Goal: Transaction & Acquisition: Purchase product/service

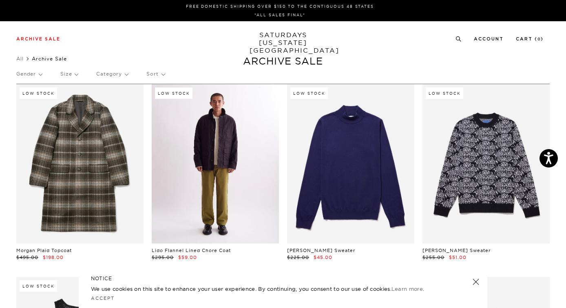
click at [218, 168] on link at bounding box center [215, 163] width 127 height 159
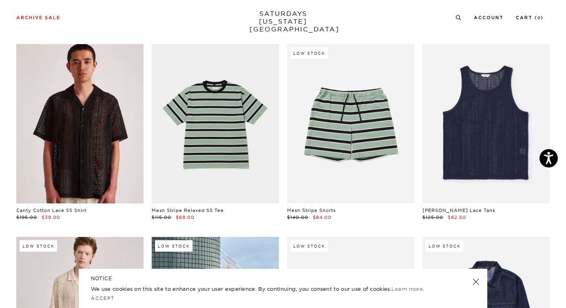
scroll to position [879, 0]
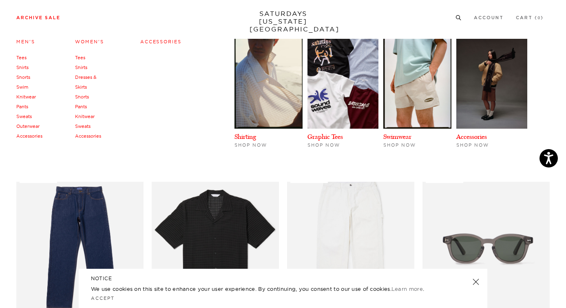
click at [87, 42] on link "Women's" at bounding box center [89, 42] width 29 height 6
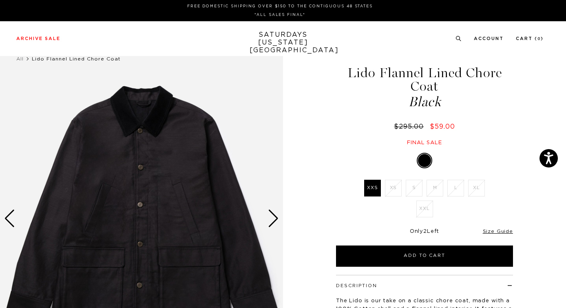
click at [273, 217] on div "Next slide" at bounding box center [273, 218] width 11 height 18
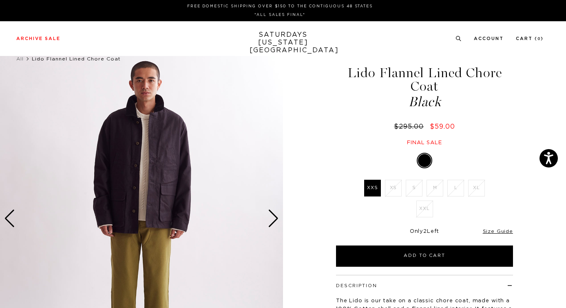
click at [273, 217] on div "Next slide" at bounding box center [273, 218] width 11 height 18
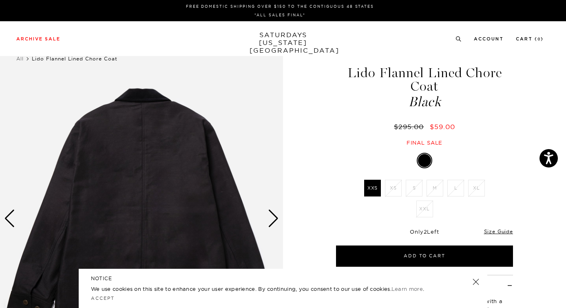
click at [273, 217] on div "Next slide" at bounding box center [273, 218] width 11 height 18
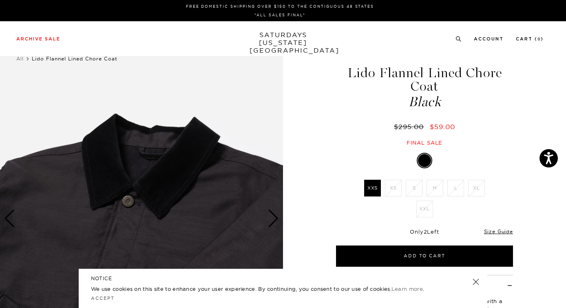
click at [273, 217] on div "Next slide" at bounding box center [273, 218] width 11 height 18
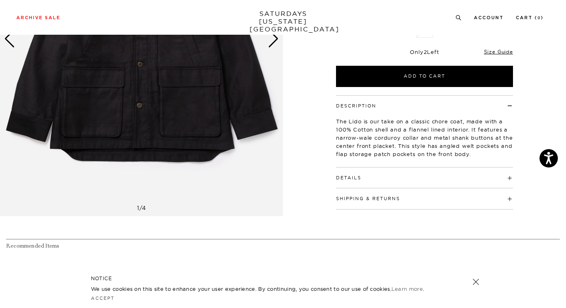
scroll to position [56, 0]
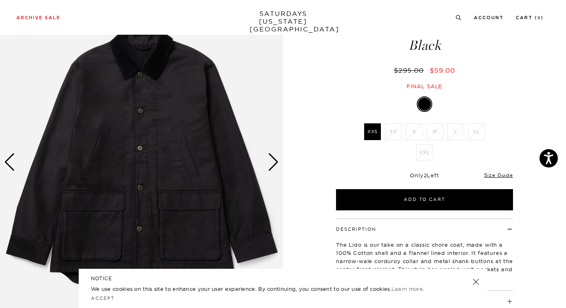
click at [275, 160] on div "Next slide" at bounding box center [273, 162] width 11 height 18
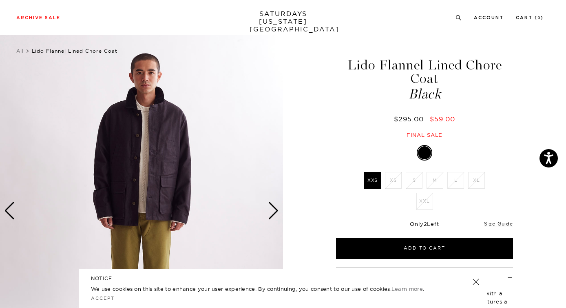
scroll to position [11, 0]
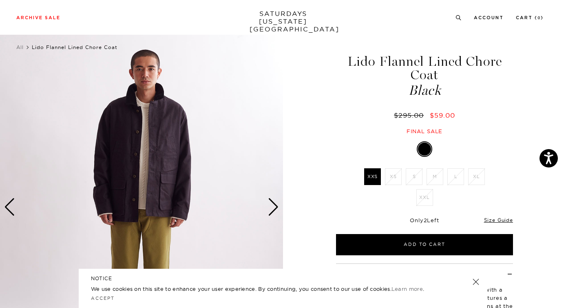
click at [142, 133] on img at bounding box center [141, 207] width 283 height 354
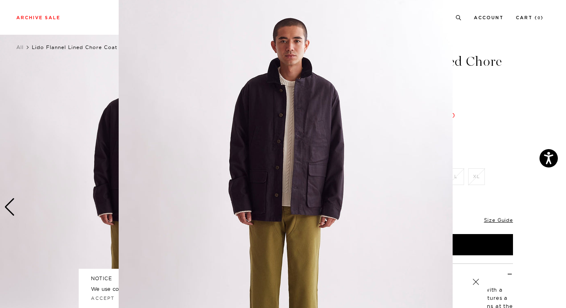
scroll to position [5, 0]
click at [505, 137] on figure at bounding box center [283, 154] width 566 height 308
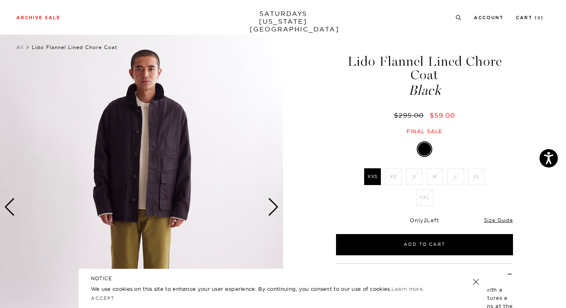
scroll to position [0, 0]
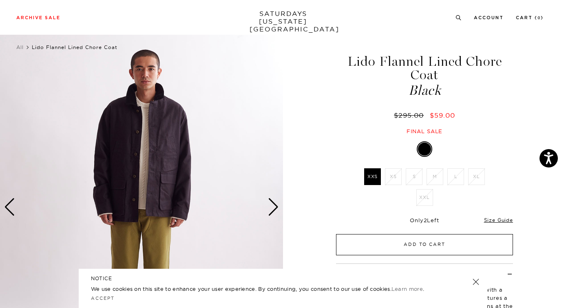
click at [409, 238] on button "Add to Cart" at bounding box center [424, 244] width 177 height 21
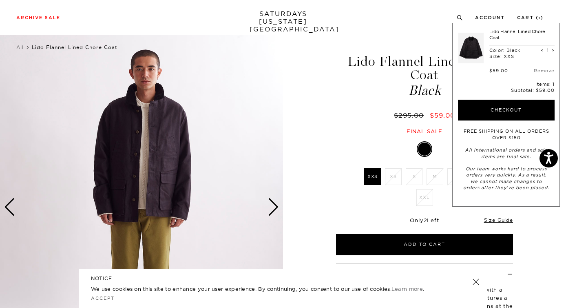
click at [324, 109] on div "Lido Flannel Lined Chore Coat Black $295.00 $59.00 Final sale" at bounding box center [425, 86] width 204 height 97
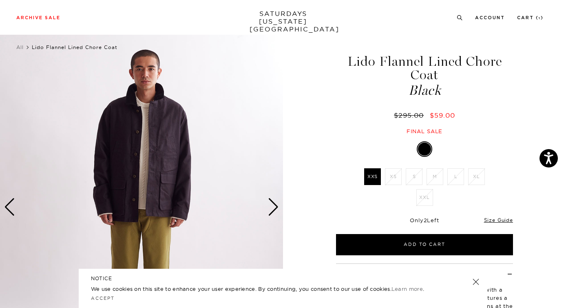
click at [270, 208] on div "Next slide" at bounding box center [273, 207] width 11 height 18
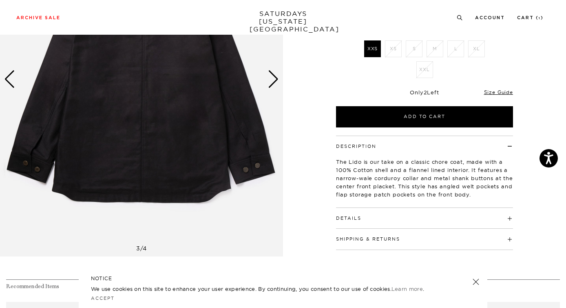
scroll to position [89, 0]
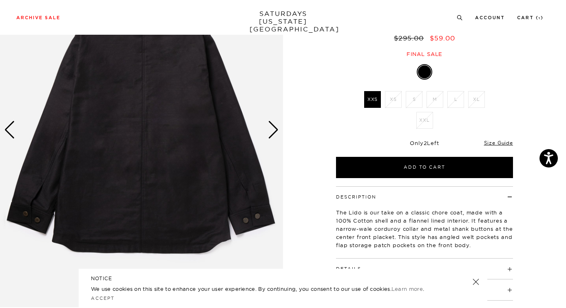
click at [273, 135] on div "Next slide" at bounding box center [273, 130] width 11 height 18
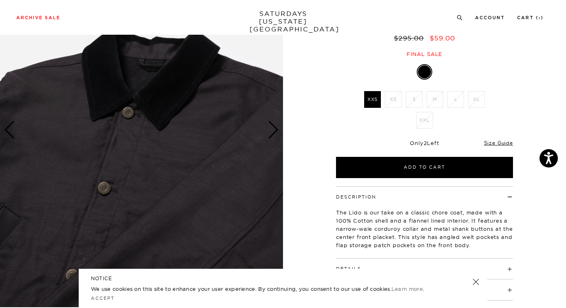
click at [272, 135] on div "Next slide" at bounding box center [273, 130] width 11 height 18
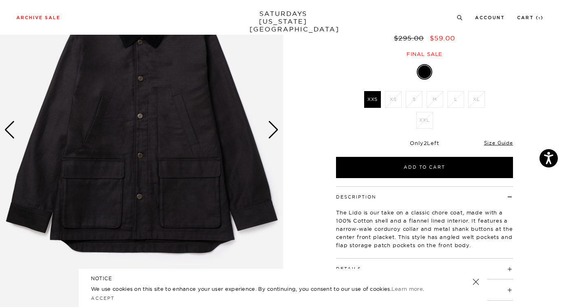
click at [272, 135] on div "Next slide" at bounding box center [273, 130] width 11 height 18
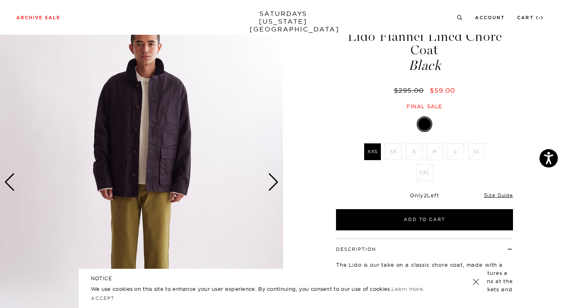
scroll to position [36, 1]
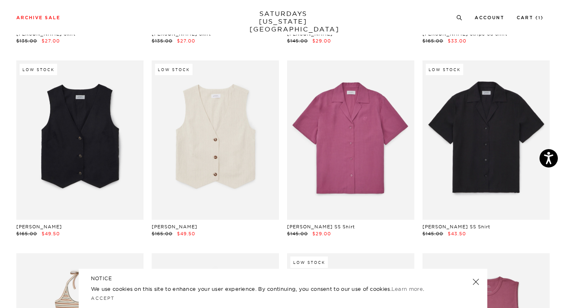
scroll to position [999, 0]
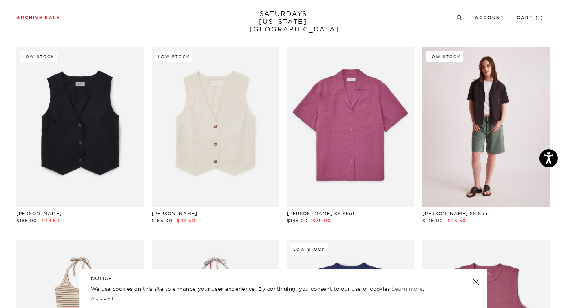
click at [481, 120] on link at bounding box center [486, 126] width 127 height 159
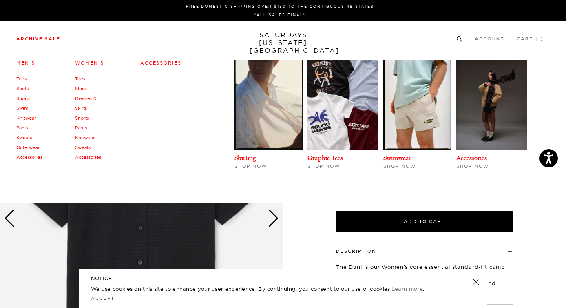
click at [29, 64] on link "Men's" at bounding box center [25, 63] width 19 height 6
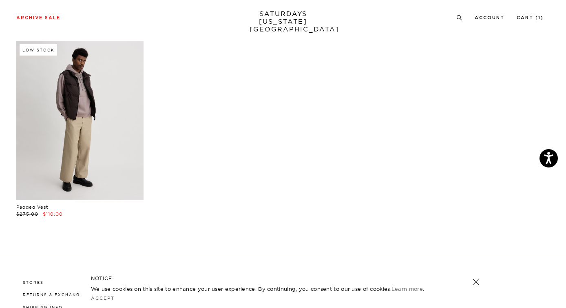
scroll to position [9458, 3]
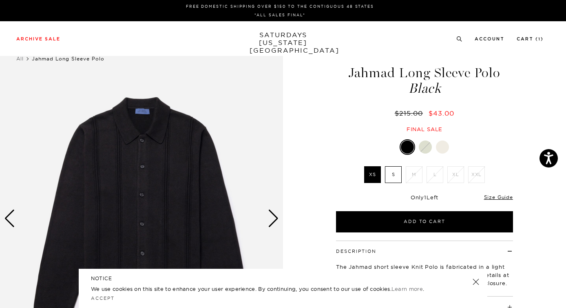
click at [275, 214] on div "Next slide" at bounding box center [273, 218] width 11 height 18
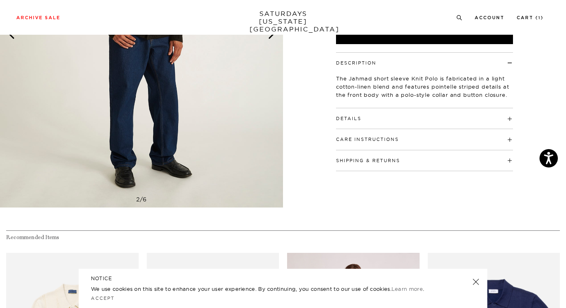
scroll to position [121, 0]
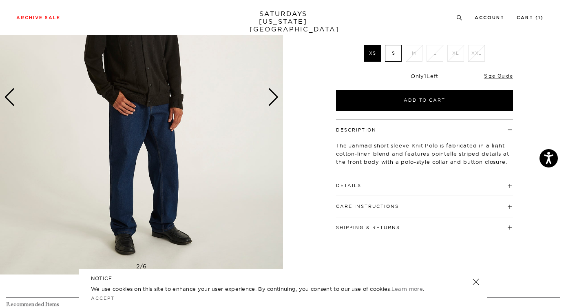
click at [268, 95] on div "Next slide" at bounding box center [273, 97] width 11 height 18
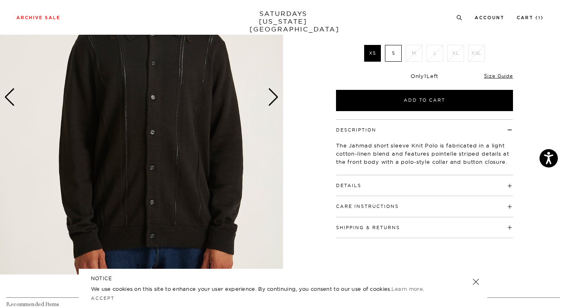
click at [268, 95] on div "Next slide" at bounding box center [273, 97] width 11 height 18
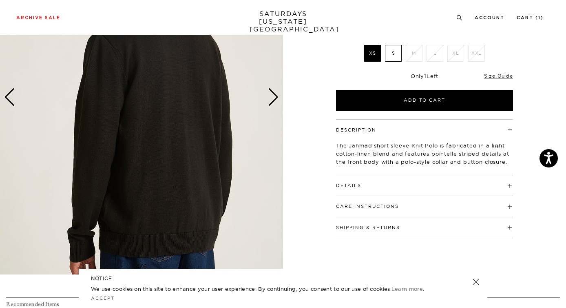
click at [268, 95] on div "Next slide" at bounding box center [273, 97] width 11 height 18
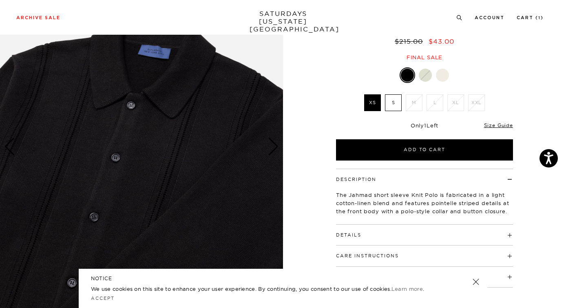
scroll to position [53, 0]
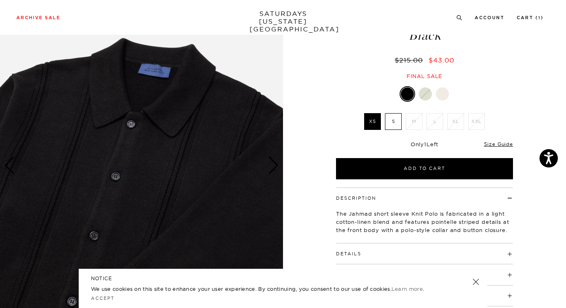
click at [424, 95] on div at bounding box center [425, 93] width 13 height 13
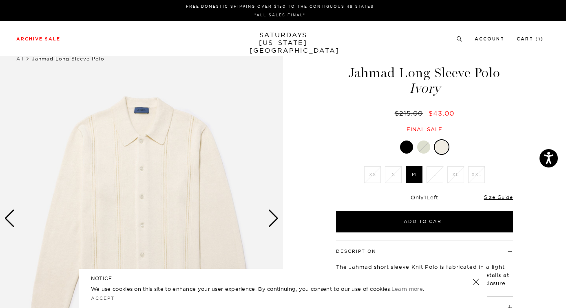
click at [266, 217] on img at bounding box center [141, 218] width 283 height 354
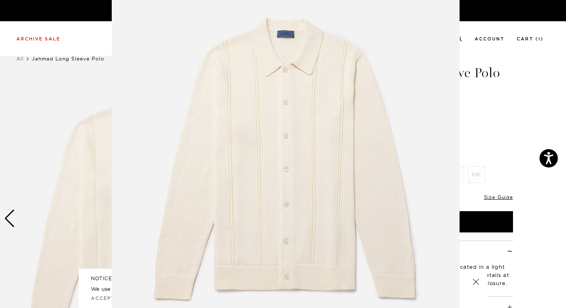
scroll to position [45, 0]
click at [485, 97] on figure at bounding box center [283, 154] width 566 height 308
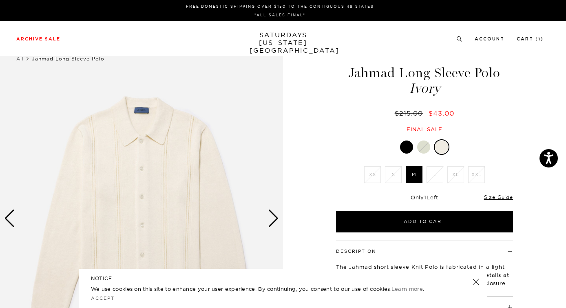
click at [273, 217] on div "Next slide" at bounding box center [273, 218] width 11 height 18
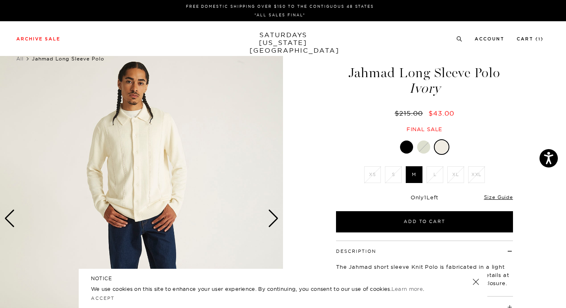
click at [273, 217] on div "Next slide" at bounding box center [273, 218] width 11 height 18
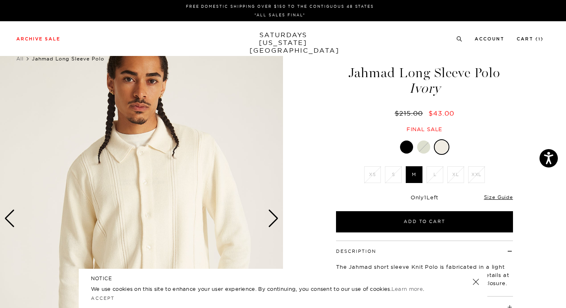
click at [273, 217] on div "Next slide" at bounding box center [273, 218] width 11 height 18
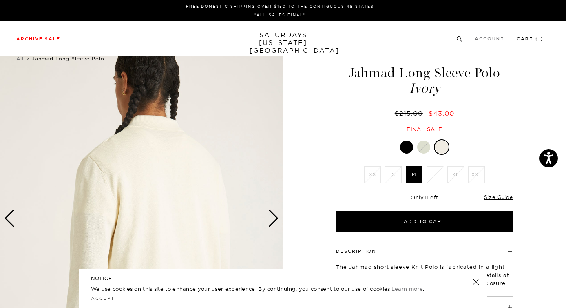
click at [528, 41] on link "Cart ( 1 )" at bounding box center [530, 39] width 27 height 4
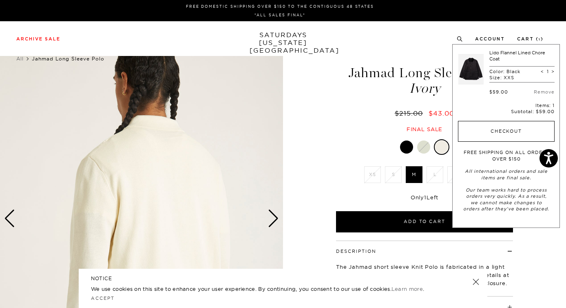
click at [490, 130] on button "Checkout" at bounding box center [506, 131] width 97 height 21
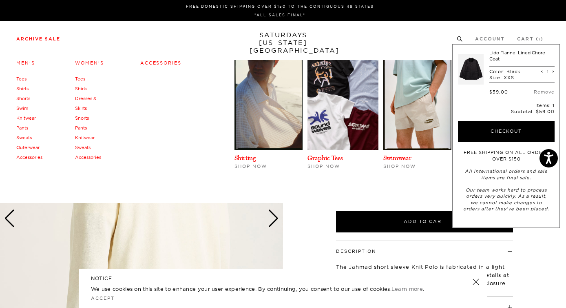
click at [56, 40] on link "Archive Sale" at bounding box center [38, 39] width 44 height 4
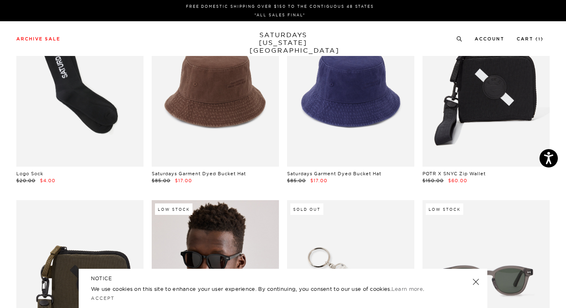
scroll to position [0, 2]
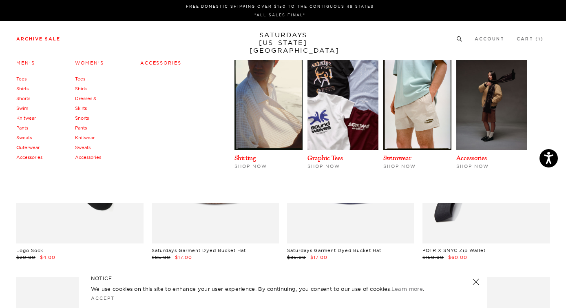
click at [82, 80] on link "Tees" at bounding box center [80, 79] width 10 height 6
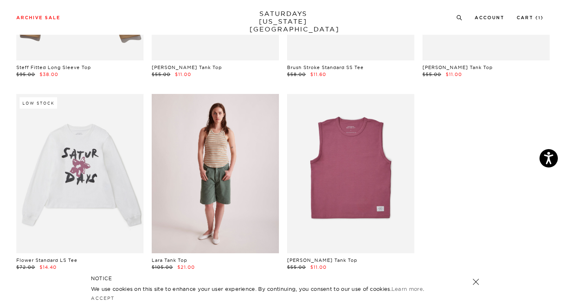
scroll to position [331, 0]
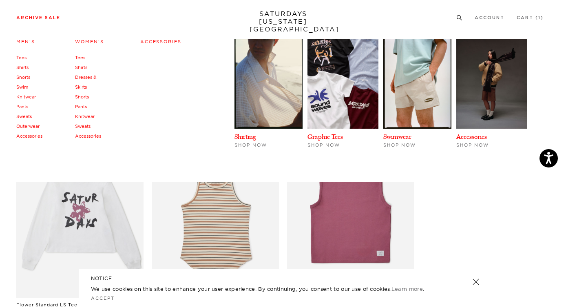
click at [21, 59] on link "Tees" at bounding box center [21, 58] width 10 height 6
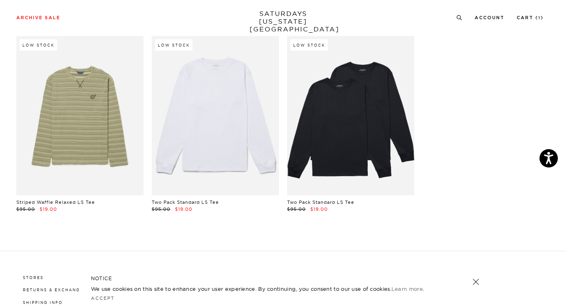
scroll to position [1571, 0]
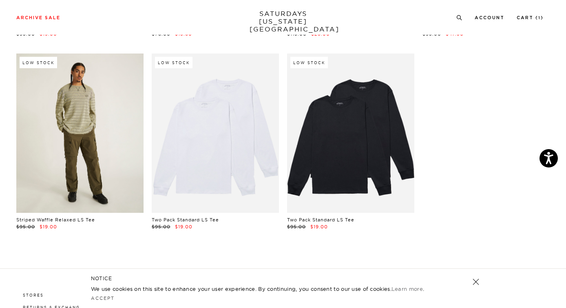
click at [65, 102] on link at bounding box center [79, 132] width 127 height 159
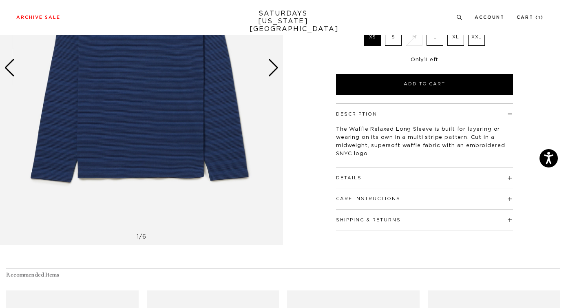
scroll to position [4, 0]
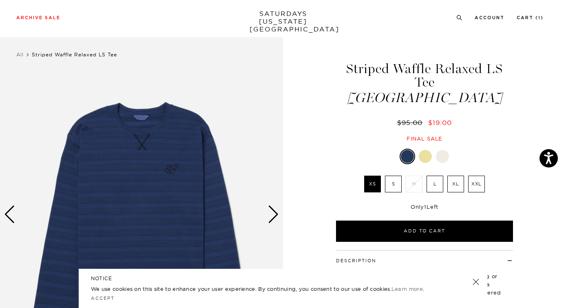
click at [441, 150] on div at bounding box center [442, 156] width 13 height 13
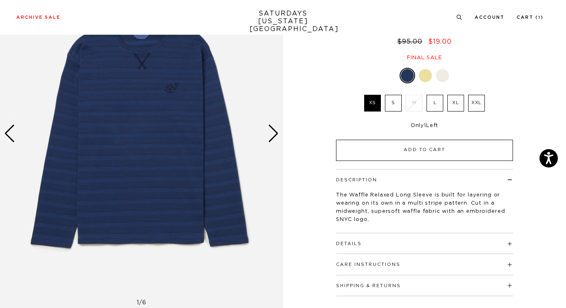
scroll to position [33, 0]
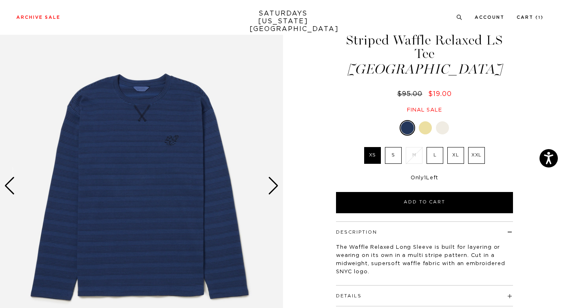
click at [270, 184] on div "Next slide" at bounding box center [273, 186] width 11 height 18
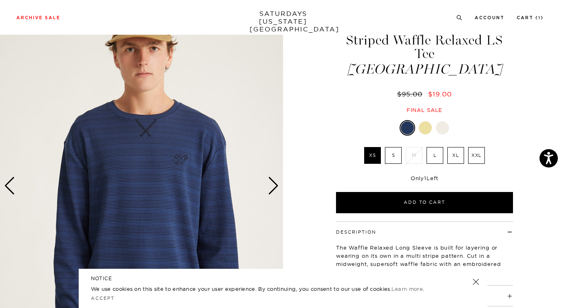
click at [273, 184] on div "Next slide" at bounding box center [273, 186] width 11 height 18
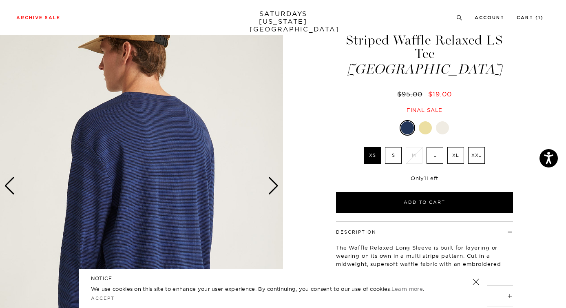
click at [273, 184] on div "Next slide" at bounding box center [273, 186] width 11 height 18
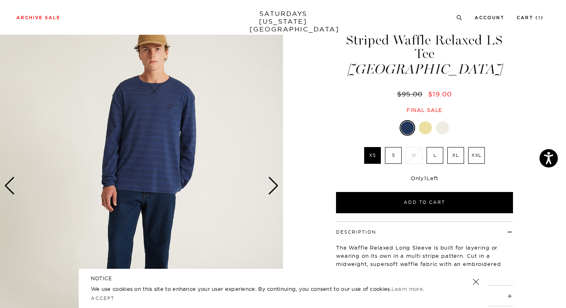
click at [273, 184] on div "Next slide" at bounding box center [273, 186] width 11 height 18
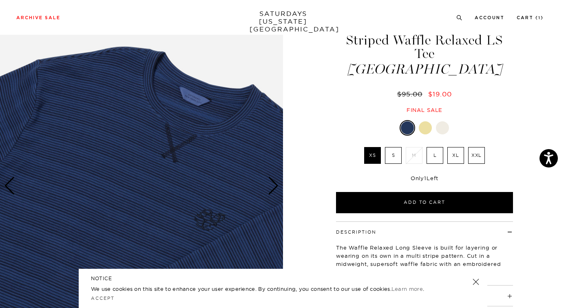
click at [273, 184] on div "Next slide" at bounding box center [273, 186] width 11 height 18
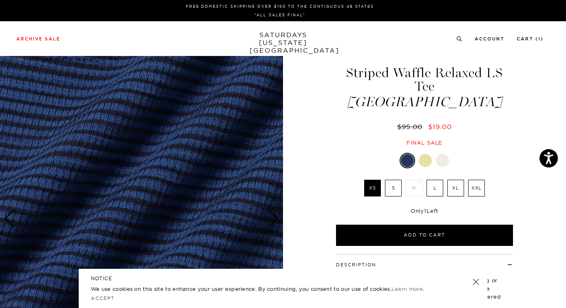
scroll to position [0, 0]
click at [273, 177] on img at bounding box center [141, 218] width 283 height 354
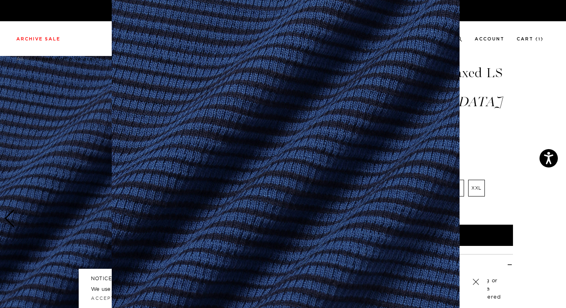
click at [390, 174] on img at bounding box center [286, 209] width 348 height 418
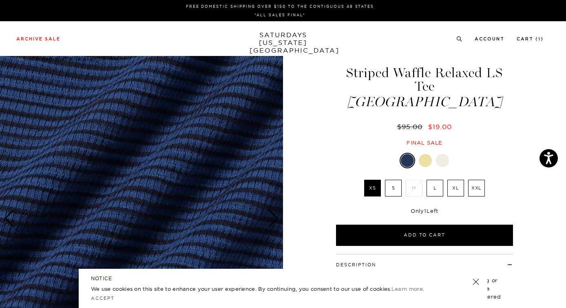
click at [394, 179] on label "S" at bounding box center [393, 187] width 17 height 17
click at [0, 0] on input "S" at bounding box center [0, 0] width 0 height 0
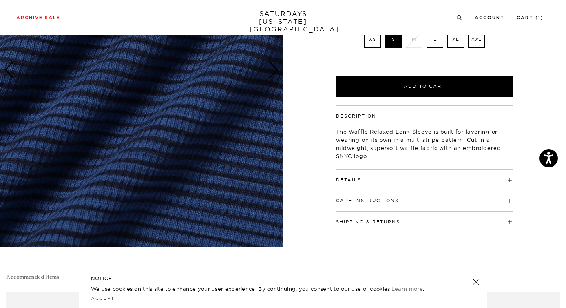
scroll to position [200, 0]
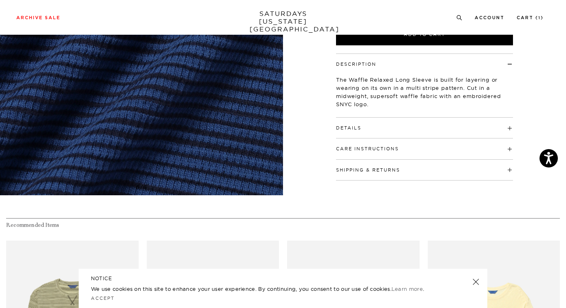
click at [355, 117] on h4 "Details" at bounding box center [424, 123] width 177 height 13
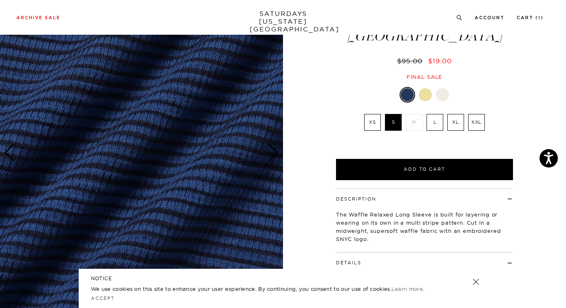
scroll to position [69, 0]
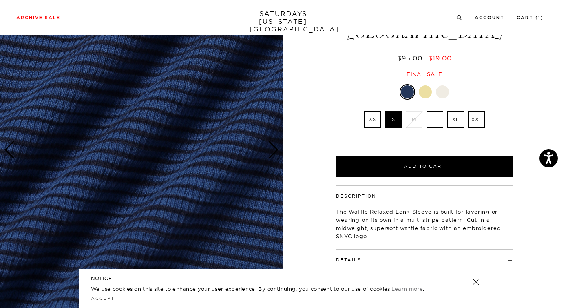
click at [8, 152] on div "Previous slide" at bounding box center [9, 150] width 11 height 18
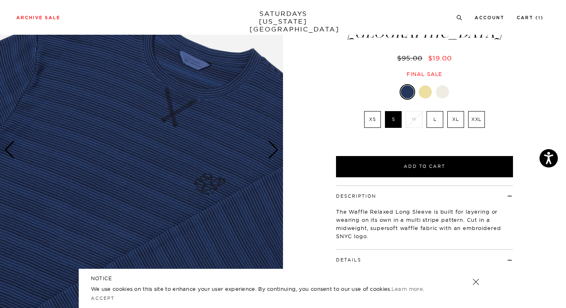
click at [8, 152] on div "Previous slide" at bounding box center [9, 150] width 11 height 18
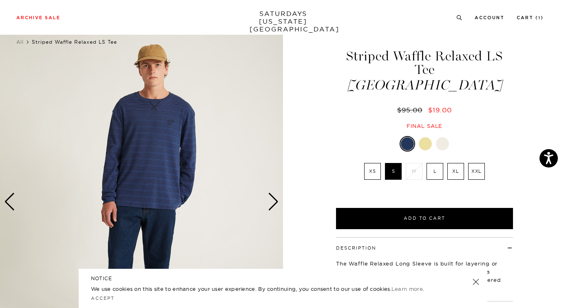
scroll to position [14, 0]
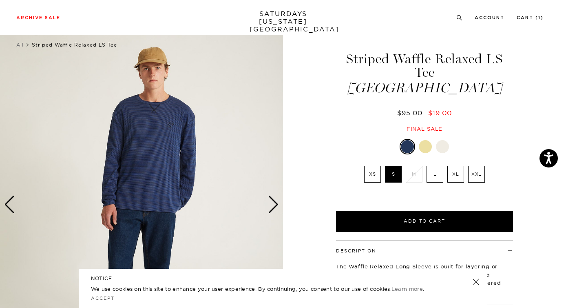
click at [369, 166] on label "XS" at bounding box center [372, 174] width 17 height 17
click at [0, 0] on input "XS" at bounding box center [0, 0] width 0 height 0
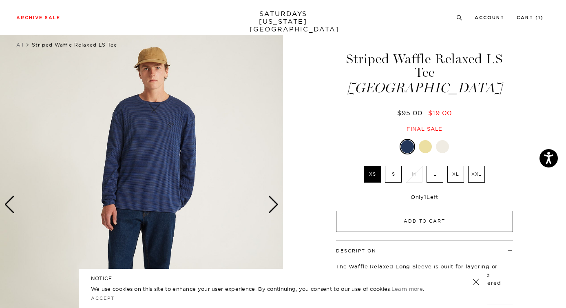
click at [381, 210] on button "Add to Cart" at bounding box center [424, 220] width 177 height 21
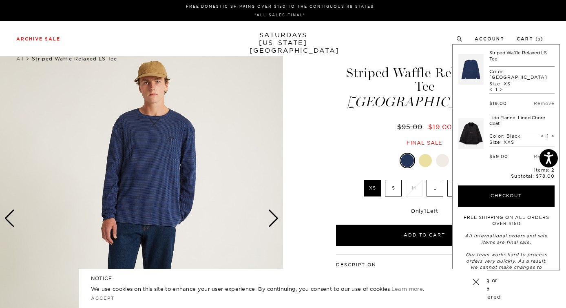
scroll to position [0, 0]
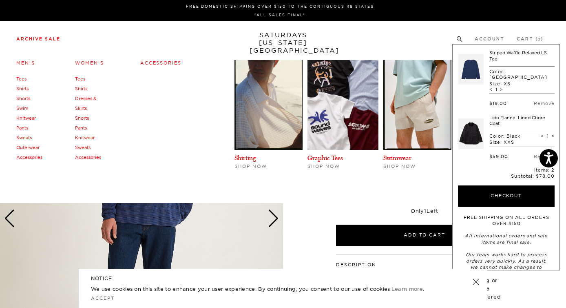
click at [25, 148] on link "Outerwear" at bounding box center [27, 147] width 23 height 6
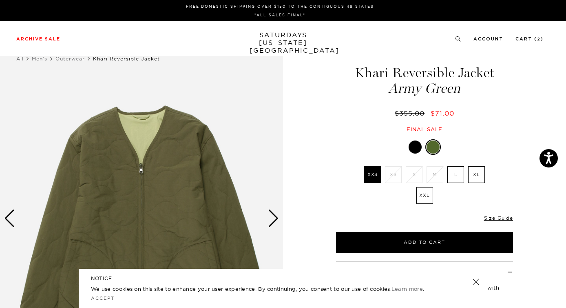
click at [271, 217] on div "Next slide" at bounding box center [273, 218] width 11 height 18
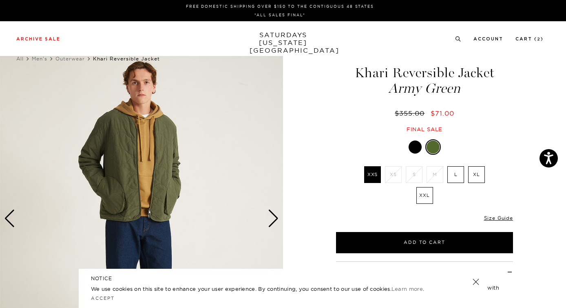
click at [275, 217] on div "Next slide" at bounding box center [273, 218] width 11 height 18
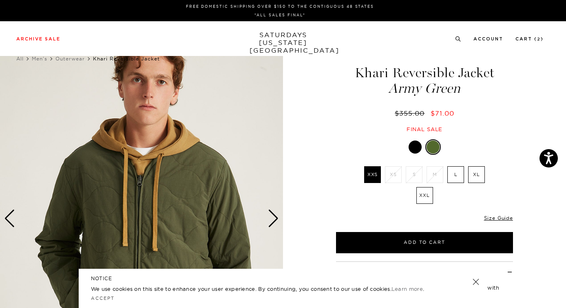
click at [275, 217] on div "Next slide" at bounding box center [273, 218] width 11 height 18
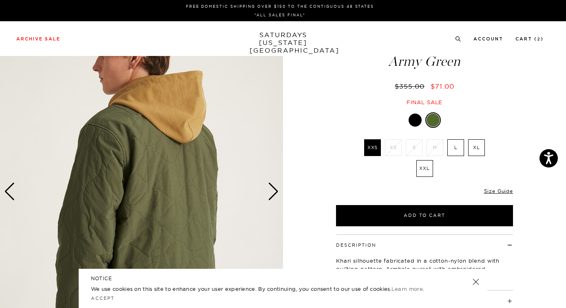
scroll to position [103, 0]
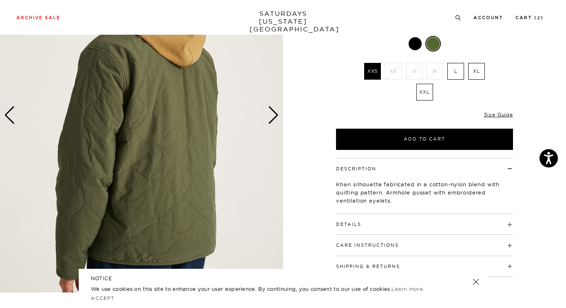
click at [271, 117] on div "Next slide" at bounding box center [273, 115] width 11 height 18
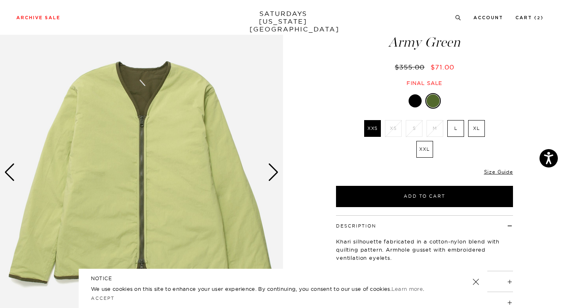
scroll to position [39, 0]
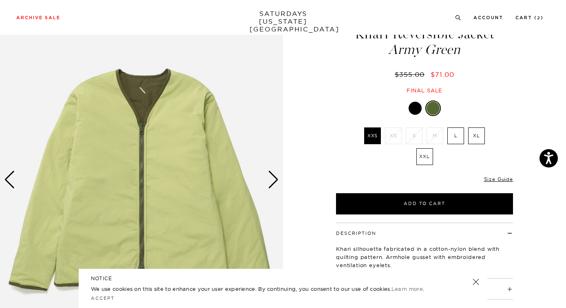
click at [414, 109] on div at bounding box center [415, 108] width 13 height 13
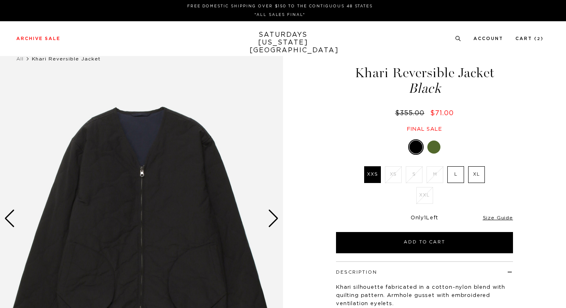
click at [272, 221] on div "Next slide" at bounding box center [273, 218] width 11 height 18
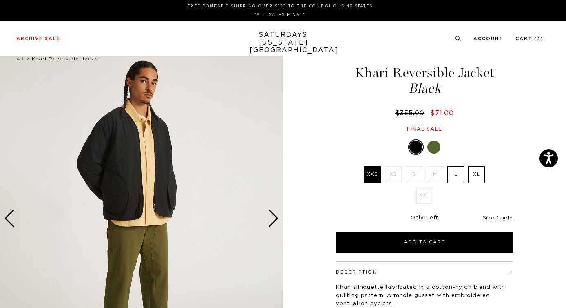
click at [272, 221] on div "Next slide" at bounding box center [273, 218] width 11 height 18
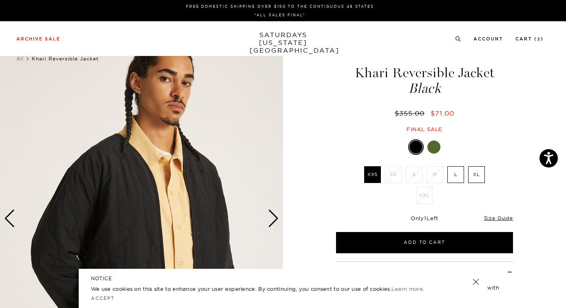
click at [272, 221] on div "Next slide" at bounding box center [273, 218] width 11 height 18
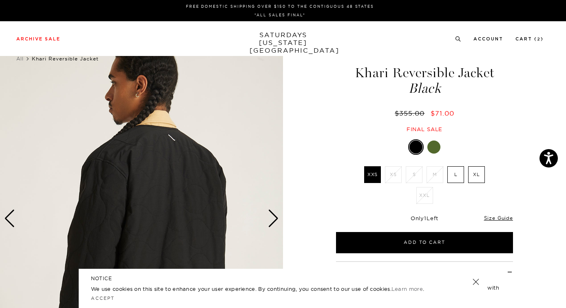
click at [272, 221] on div "Next slide" at bounding box center [273, 218] width 11 height 18
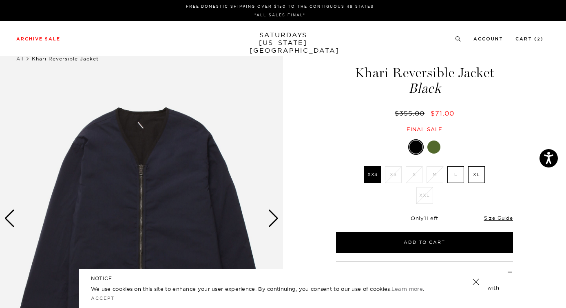
click at [272, 221] on div "Next slide" at bounding box center [273, 218] width 11 height 18
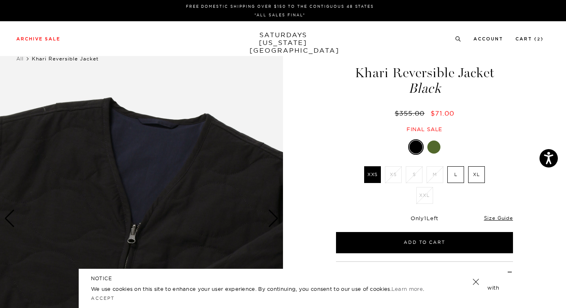
click at [272, 221] on div "Next slide" at bounding box center [273, 218] width 11 height 18
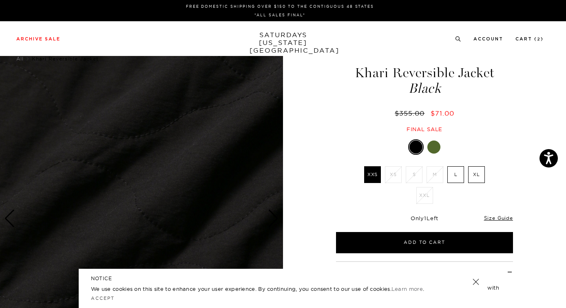
click at [272, 221] on div "Next slide" at bounding box center [273, 218] width 11 height 18
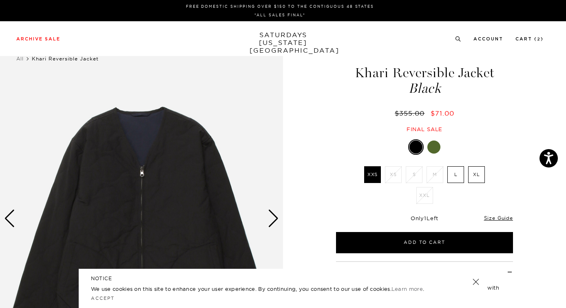
click at [272, 221] on div "Next slide" at bounding box center [273, 218] width 11 height 18
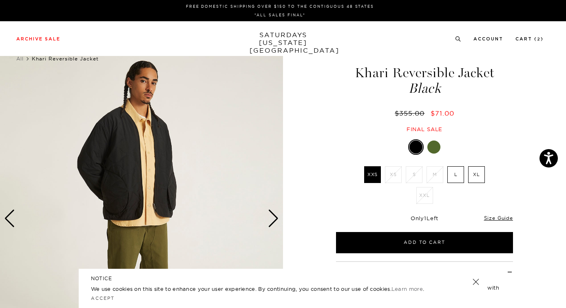
click at [272, 221] on div "Next slide" at bounding box center [273, 218] width 11 height 18
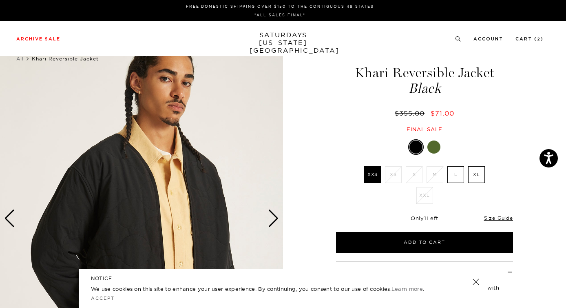
click at [272, 221] on div "Next slide" at bounding box center [273, 218] width 11 height 18
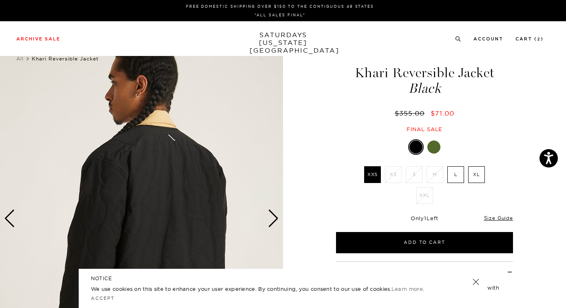
click at [272, 221] on div "Next slide" at bounding box center [273, 218] width 11 height 18
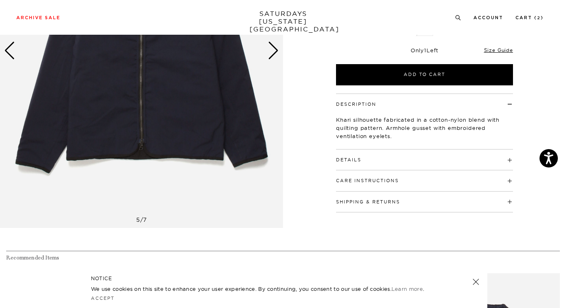
scroll to position [152, 0]
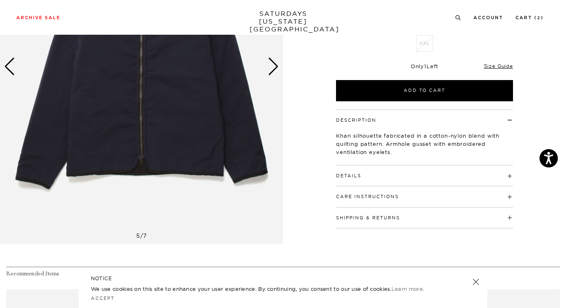
click at [365, 177] on div "Details Shell: 70% Cotton / 27% Nylon / 3% PU Filling: 100% Cotton Lining: 70% …" at bounding box center [424, 175] width 177 height 21
click at [352, 175] on button "Details" at bounding box center [348, 175] width 25 height 4
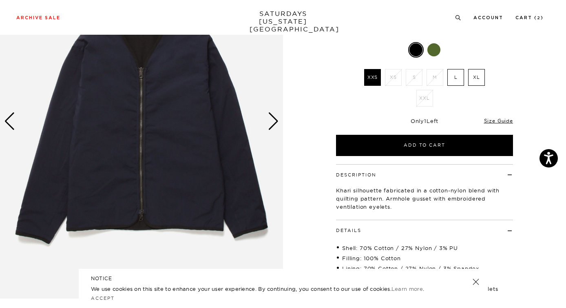
scroll to position [93, 0]
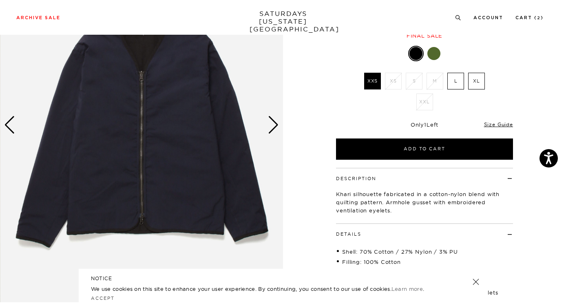
click at [275, 121] on div "Next slide" at bounding box center [273, 125] width 11 height 18
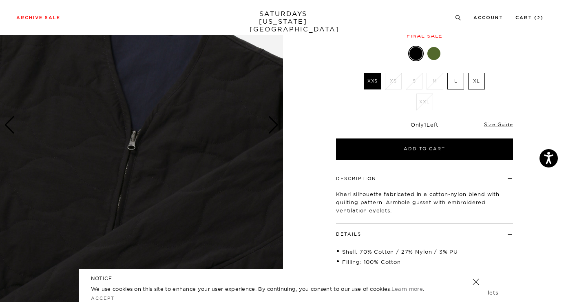
click at [275, 121] on div "Next slide" at bounding box center [273, 125] width 11 height 18
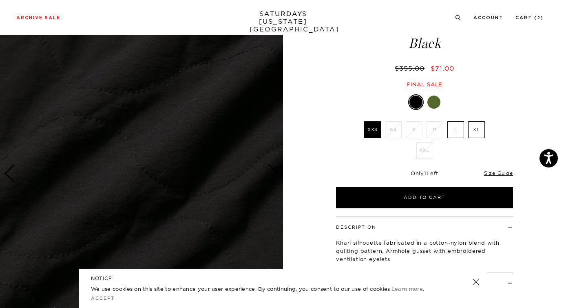
scroll to position [37, 0]
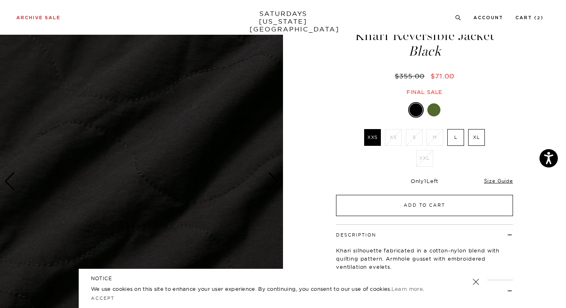
click at [365, 204] on button "Add to Cart" at bounding box center [424, 205] width 177 height 21
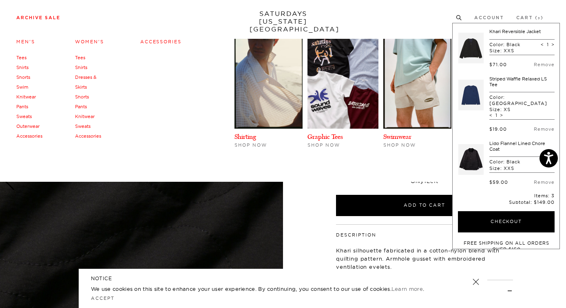
click at [24, 67] on link "Shirts" at bounding box center [22, 67] width 12 height 6
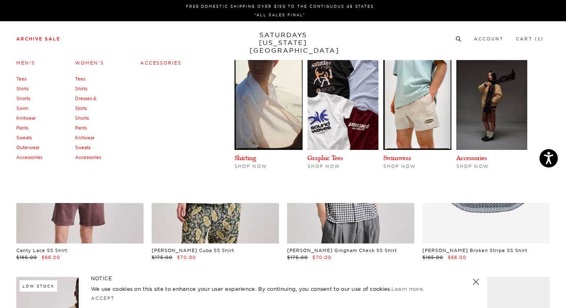
click at [24, 64] on link "Men's" at bounding box center [25, 63] width 19 height 6
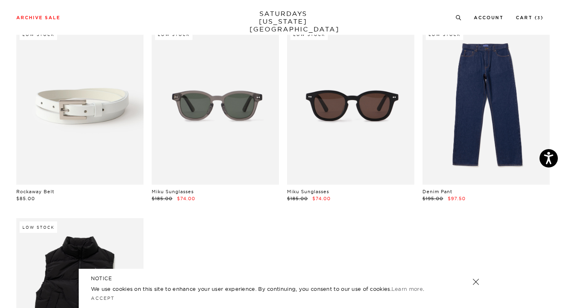
scroll to position [9311, 1]
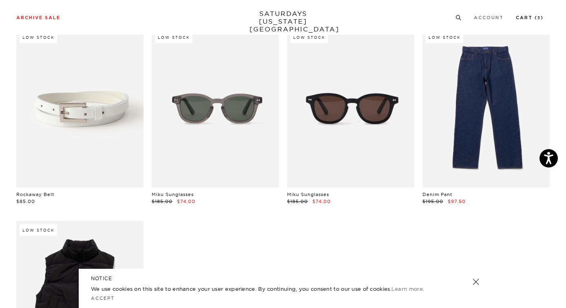
click at [539, 16] on link "Cart ( 3 )" at bounding box center [530, 18] width 28 height 4
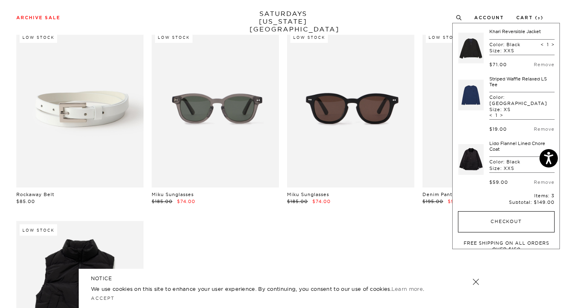
click at [493, 211] on button "Checkout" at bounding box center [506, 221] width 97 height 21
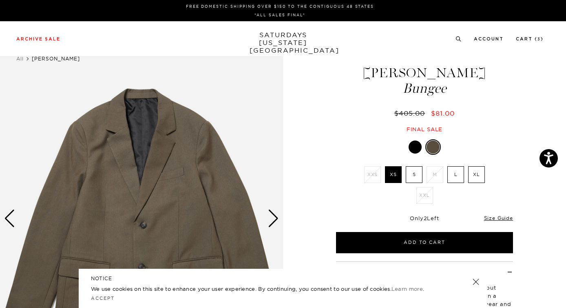
click at [272, 214] on div "Next slide" at bounding box center [273, 218] width 11 height 18
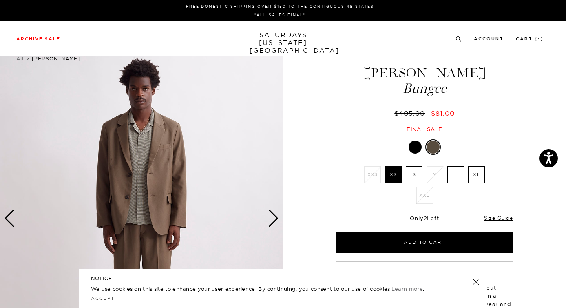
click at [274, 215] on div "Next slide" at bounding box center [273, 218] width 11 height 18
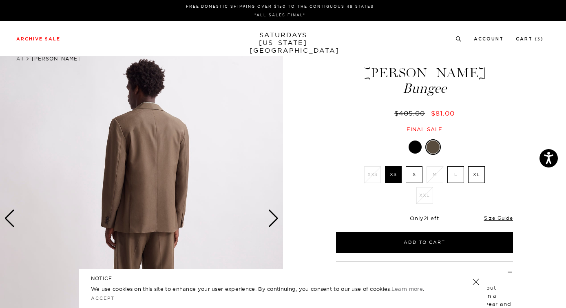
click at [274, 214] on div "Next slide" at bounding box center [273, 218] width 11 height 18
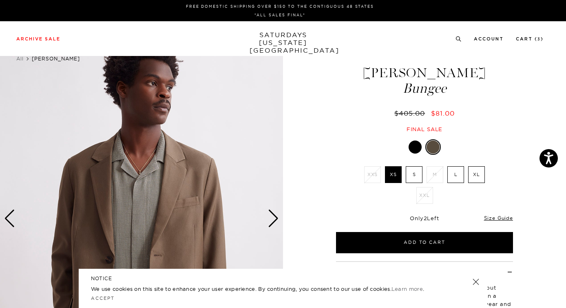
click at [274, 214] on div "Next slide" at bounding box center [273, 218] width 11 height 18
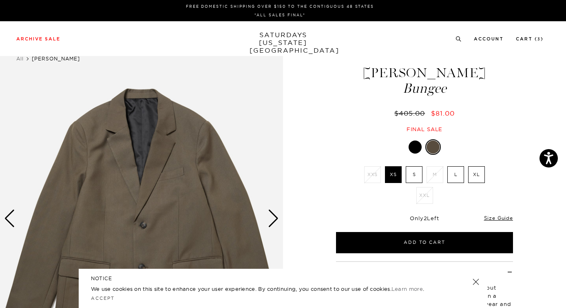
click at [419, 143] on div at bounding box center [415, 146] width 13 height 13
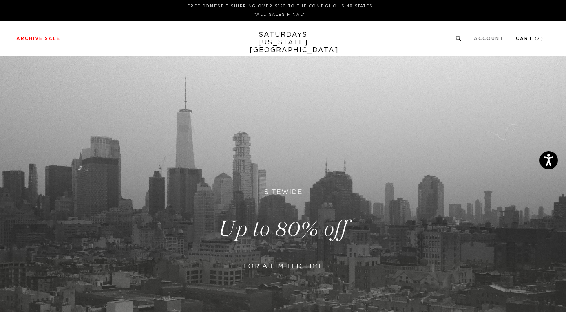
click at [529, 39] on link "Cart ( 3 )" at bounding box center [530, 38] width 28 height 4
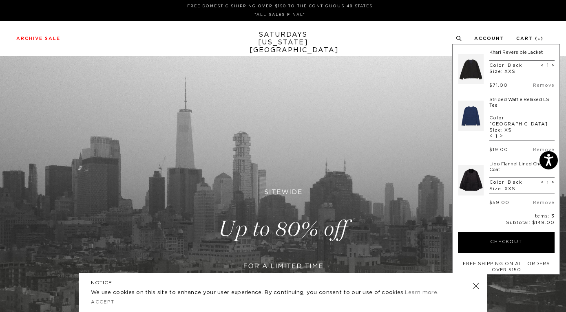
click at [475, 164] on link at bounding box center [471, 181] width 25 height 38
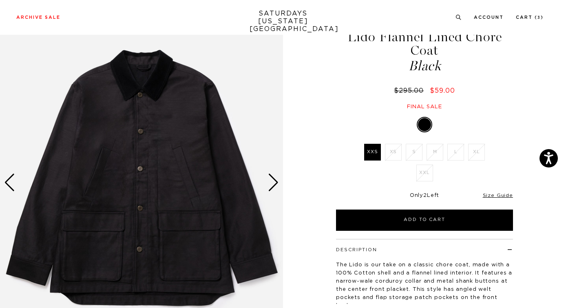
scroll to position [60, 0]
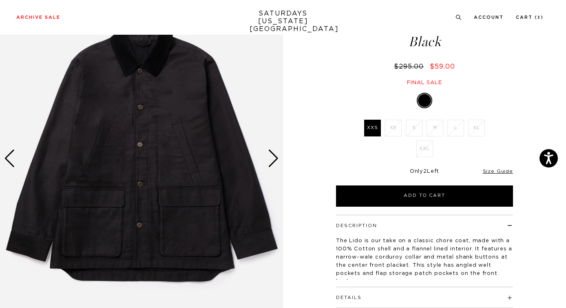
click at [275, 158] on div "Next slide" at bounding box center [273, 158] width 11 height 18
click at [274, 156] on div "Next slide" at bounding box center [273, 158] width 11 height 18
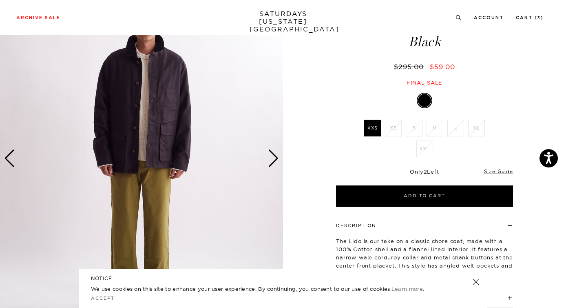
scroll to position [79, 0]
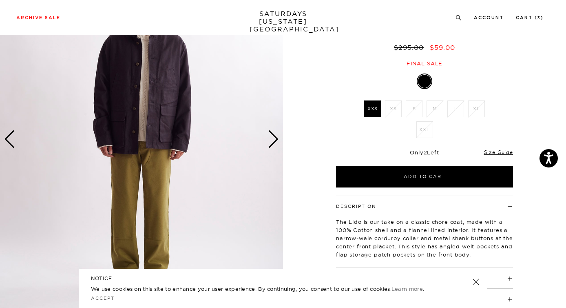
click at [274, 135] on div "Next slide" at bounding box center [273, 139] width 11 height 18
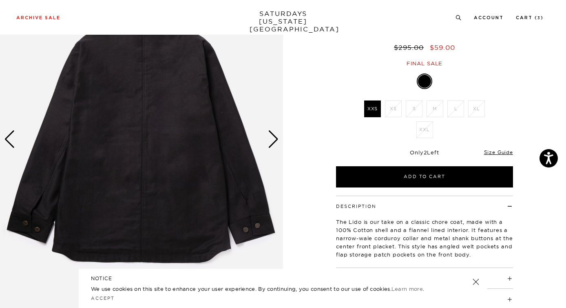
click at [274, 135] on div "Next slide" at bounding box center [273, 139] width 11 height 18
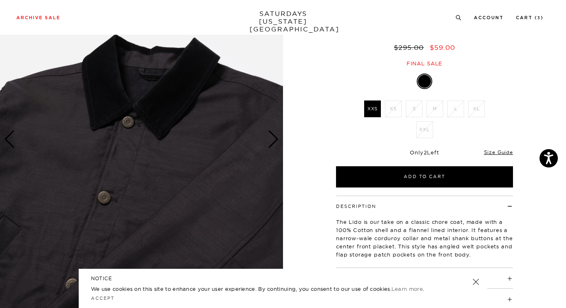
click at [274, 136] on div "Next slide" at bounding box center [273, 139] width 11 height 18
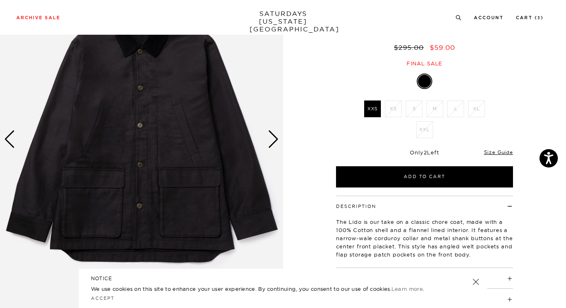
click at [274, 136] on div "Next slide" at bounding box center [273, 139] width 11 height 18
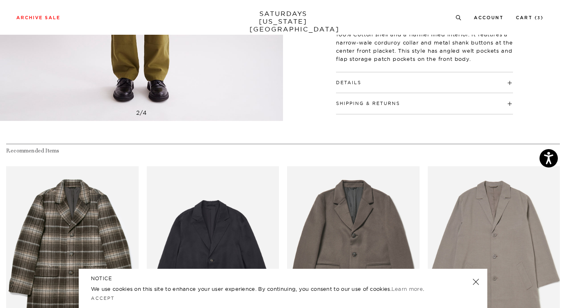
scroll to position [290, 1]
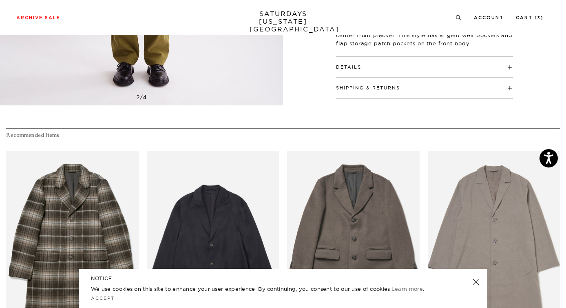
click at [363, 64] on h4 "Details" at bounding box center [424, 63] width 177 height 13
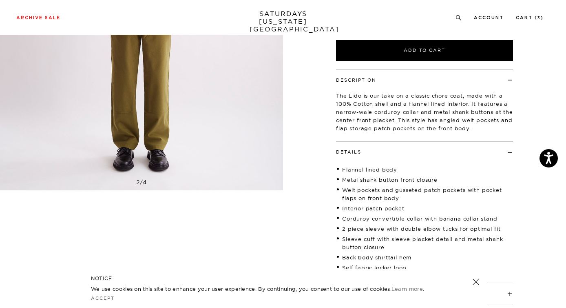
scroll to position [164, 1]
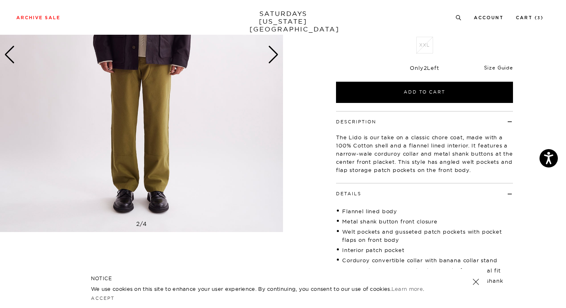
click at [493, 68] on link "Size Guide" at bounding box center [498, 67] width 29 height 6
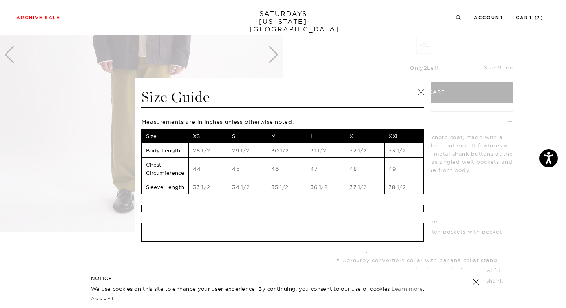
click at [420, 90] on link at bounding box center [421, 92] width 12 height 12
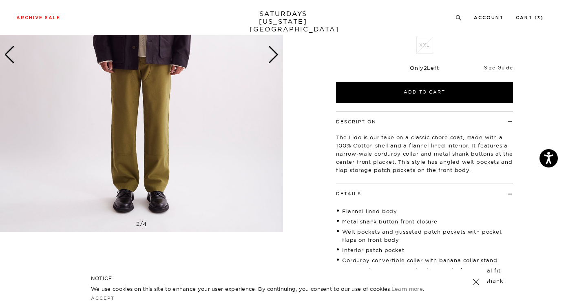
scroll to position [299, 1]
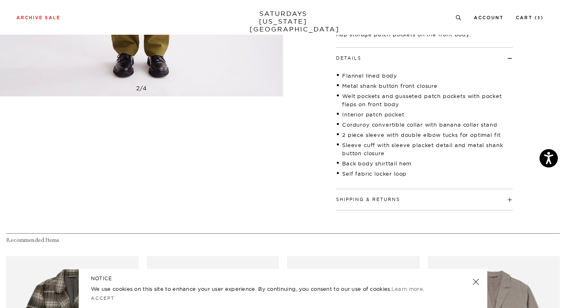
click at [388, 197] on button "Shipping & Returns" at bounding box center [368, 199] width 64 height 4
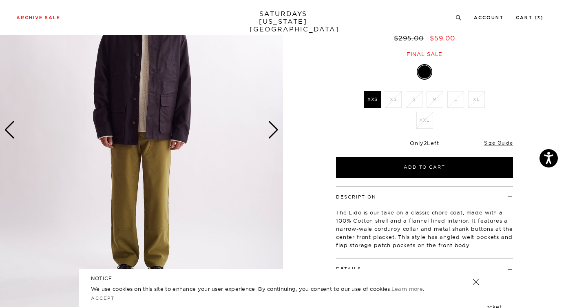
scroll to position [140, 1]
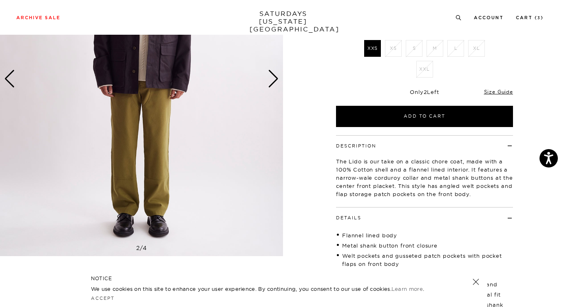
click at [272, 72] on div "Next slide" at bounding box center [273, 79] width 11 height 18
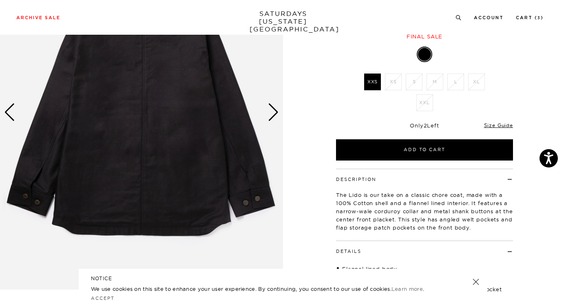
scroll to position [78, 1]
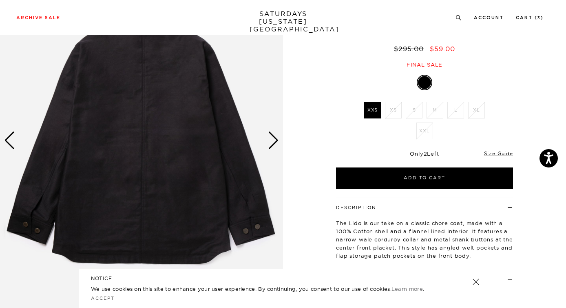
click at [272, 137] on div "Next slide" at bounding box center [273, 140] width 11 height 18
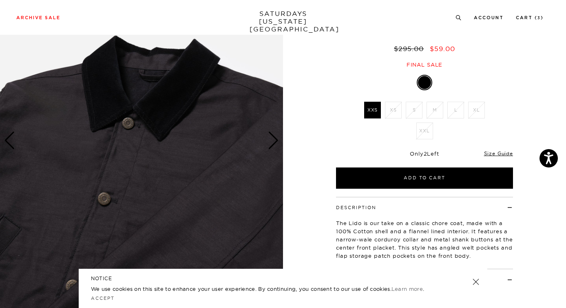
click at [272, 137] on div "Next slide" at bounding box center [273, 140] width 11 height 18
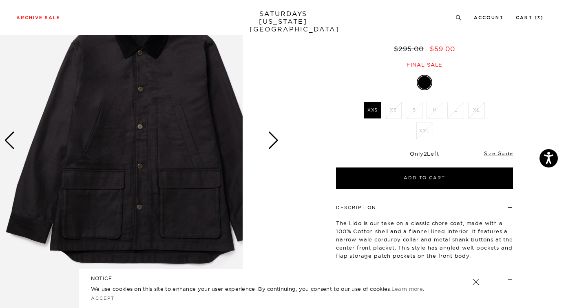
click at [272, 137] on div "Next slide" at bounding box center [273, 140] width 11 height 18
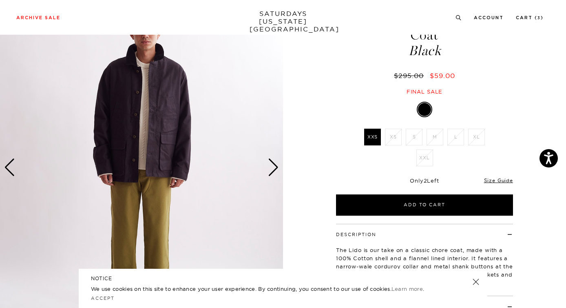
scroll to position [44, 1]
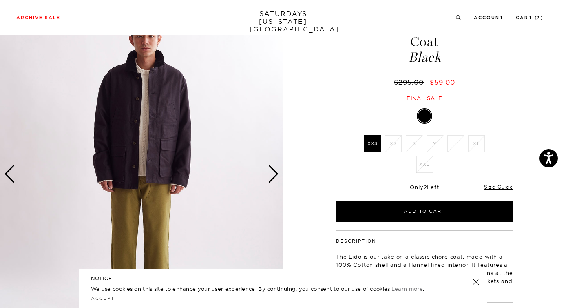
click at [272, 178] on div "Next slide" at bounding box center [273, 174] width 11 height 18
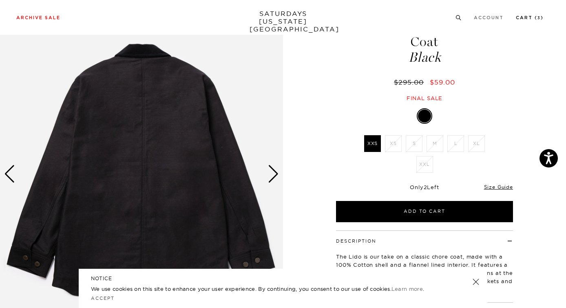
click at [532, 14] on li "Cart ( 3 )" at bounding box center [530, 16] width 28 height 7
click at [532, 18] on link "Cart ( 3 )" at bounding box center [530, 18] width 28 height 4
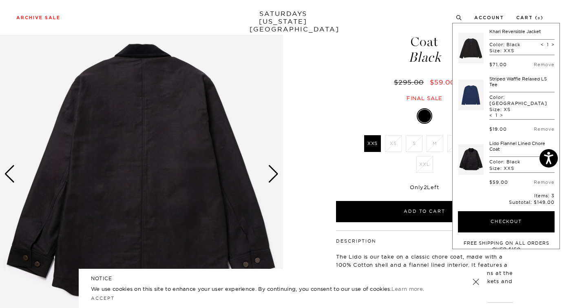
click at [475, 95] on link at bounding box center [471, 95] width 25 height 38
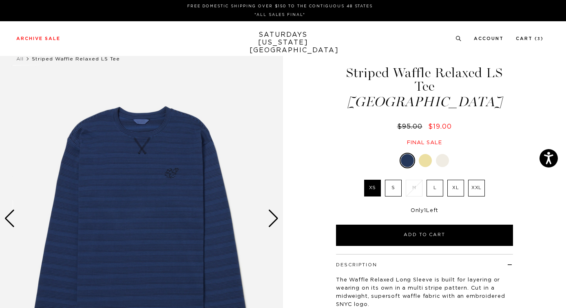
click at [274, 214] on div "Next slide" at bounding box center [273, 218] width 11 height 18
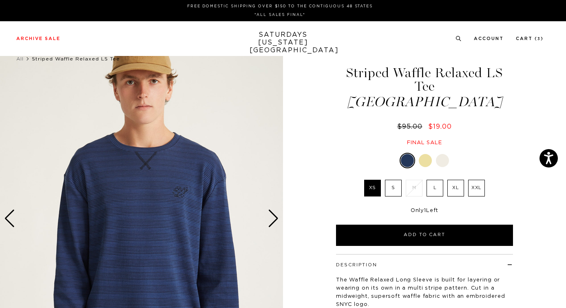
click at [273, 217] on div "Next slide" at bounding box center [273, 218] width 11 height 18
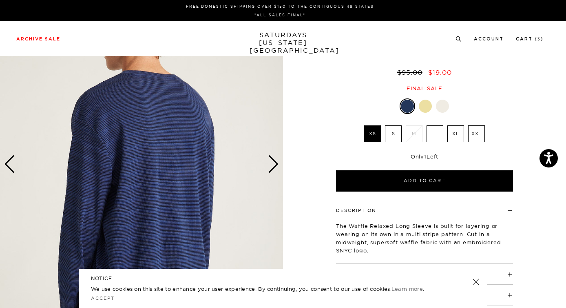
scroll to position [127, 0]
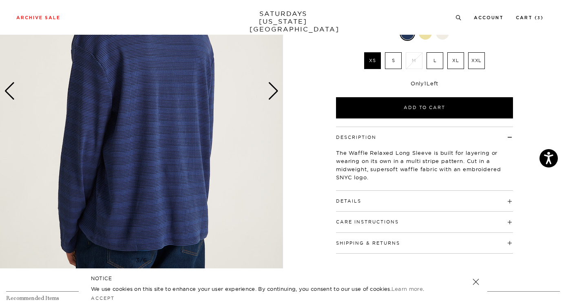
click at [272, 96] on div "Next slide" at bounding box center [273, 91] width 11 height 18
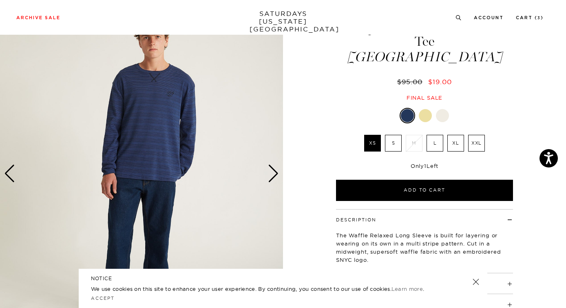
scroll to position [42, 0]
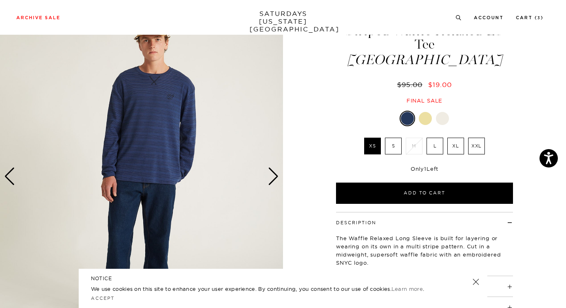
click at [425, 112] on div at bounding box center [425, 118] width 13 height 13
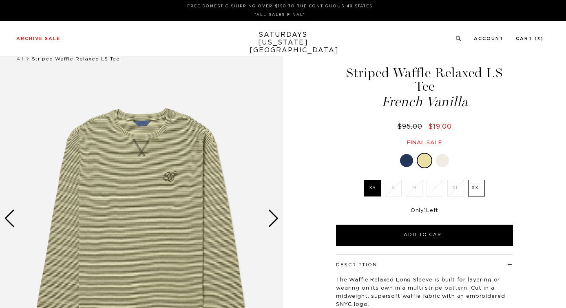
click at [272, 214] on div "Next slide" at bounding box center [273, 218] width 11 height 18
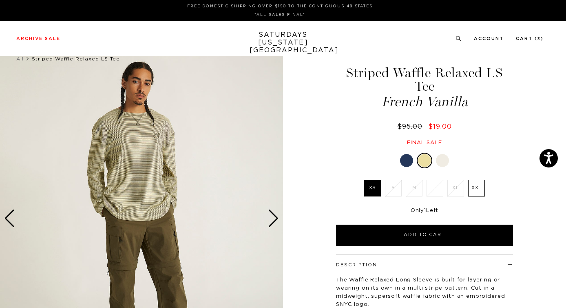
click at [272, 214] on div "Next slide" at bounding box center [273, 218] width 11 height 18
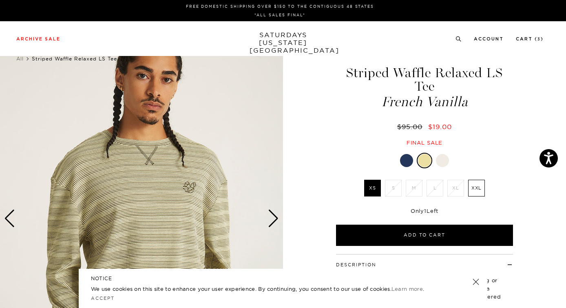
click at [272, 214] on div "Next slide" at bounding box center [273, 218] width 11 height 18
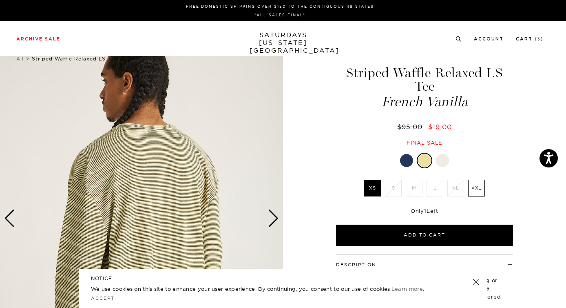
click at [272, 214] on div "Next slide" at bounding box center [273, 218] width 11 height 18
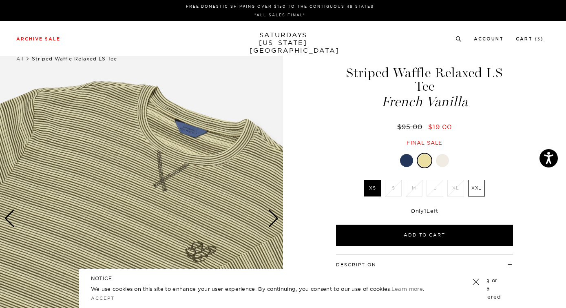
click at [272, 214] on div "Next slide" at bounding box center [273, 218] width 11 height 18
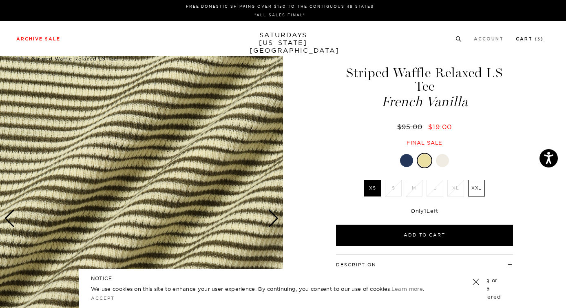
click at [525, 38] on link "Cart ( 3 )" at bounding box center [530, 39] width 28 height 4
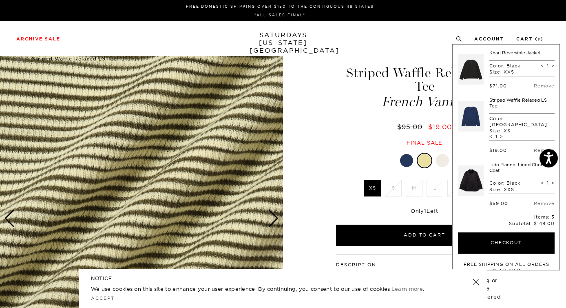
click at [472, 71] on link at bounding box center [471, 69] width 25 height 38
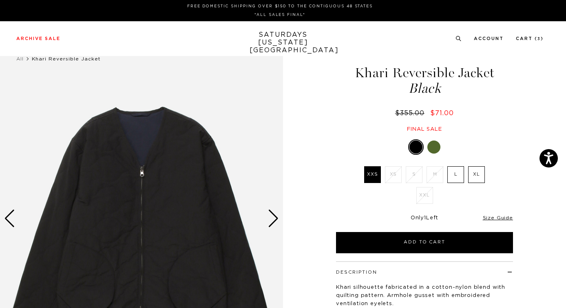
click at [272, 216] on div "Next slide" at bounding box center [273, 218] width 11 height 18
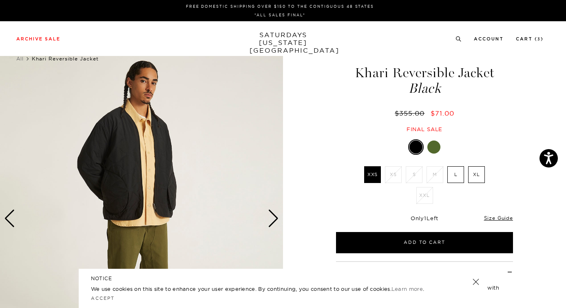
click at [274, 216] on div "Next slide" at bounding box center [273, 218] width 11 height 18
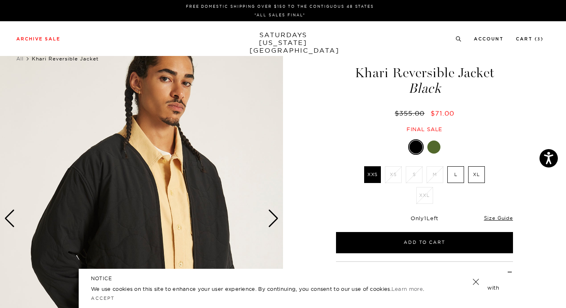
click at [274, 221] on div "Next slide" at bounding box center [273, 218] width 11 height 18
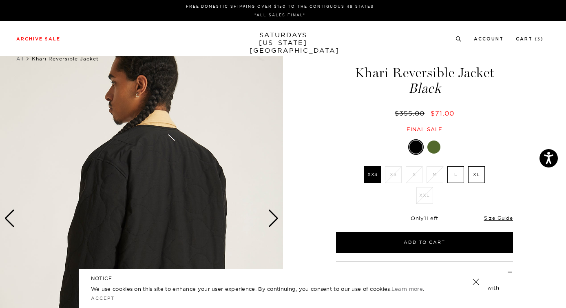
click at [274, 221] on div "Next slide" at bounding box center [273, 218] width 11 height 18
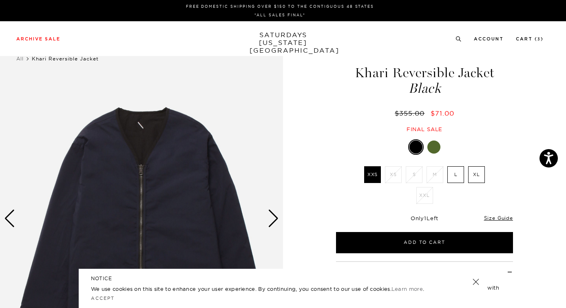
click at [274, 221] on div "Next slide" at bounding box center [273, 218] width 11 height 18
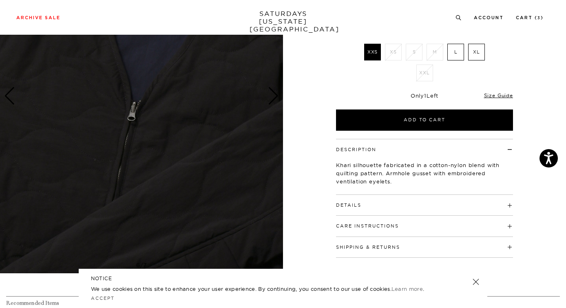
scroll to position [219, 0]
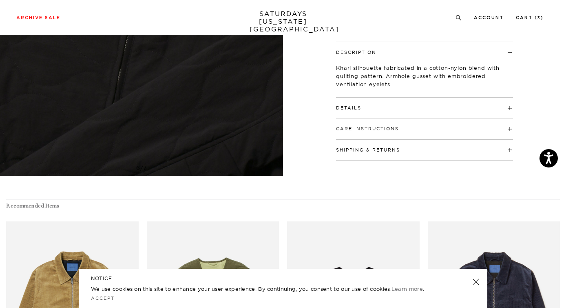
click at [383, 110] on div "Details Shell: 70% Cotton / 27% Nylon / 3% PU Filling: 100% Cotton Lining: 70% …" at bounding box center [424, 107] width 177 height 21
click at [352, 109] on h4 "Details" at bounding box center [424, 103] width 177 height 13
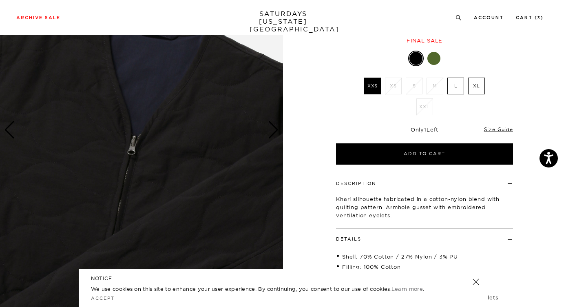
scroll to position [25, 0]
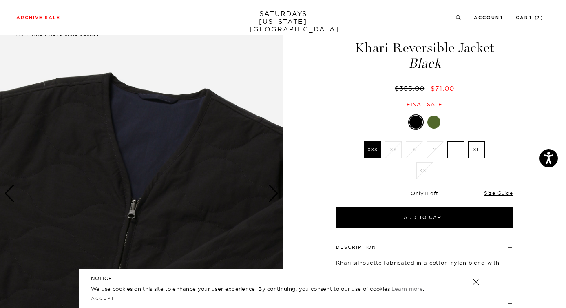
click at [242, 185] on img at bounding box center [141, 193] width 283 height 354
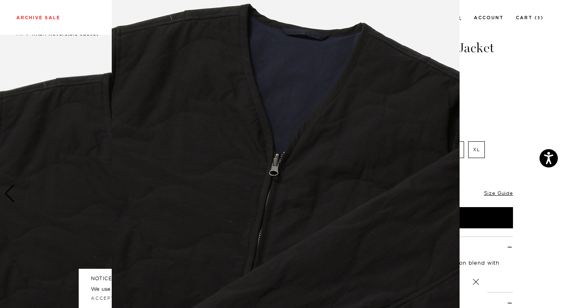
scroll to position [0, 0]
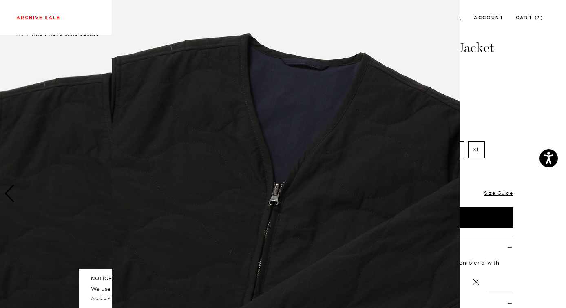
click at [305, 208] on img at bounding box center [286, 176] width 348 height 418
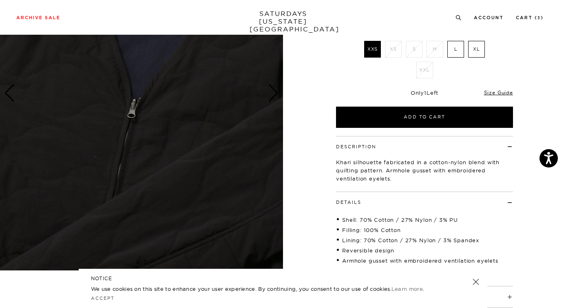
scroll to position [101, 0]
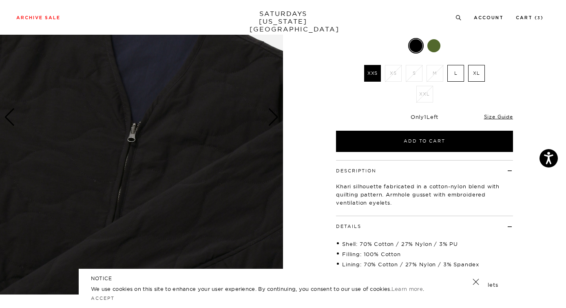
click at [272, 114] on div "Next slide" at bounding box center [273, 117] width 11 height 18
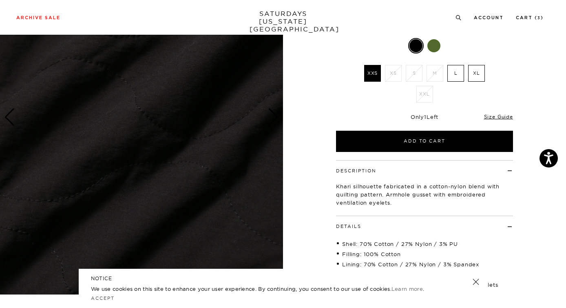
click at [272, 114] on div "Next slide" at bounding box center [273, 117] width 11 height 18
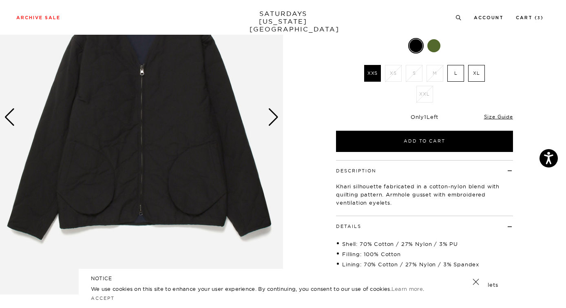
click at [272, 114] on div "Next slide" at bounding box center [273, 117] width 11 height 18
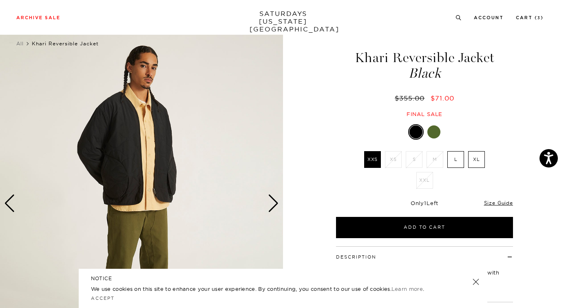
scroll to position [8, 0]
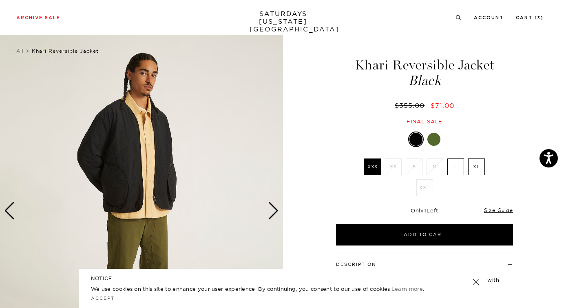
click at [275, 213] on div "Next slide" at bounding box center [273, 211] width 11 height 18
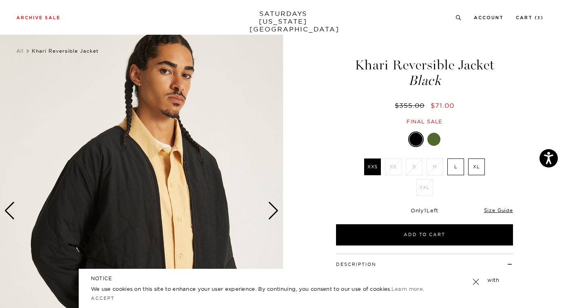
click at [275, 212] on div "Next slide" at bounding box center [273, 211] width 11 height 18
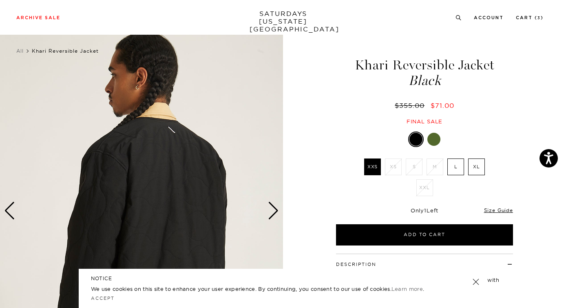
click at [275, 212] on div "Next slide" at bounding box center [273, 211] width 11 height 18
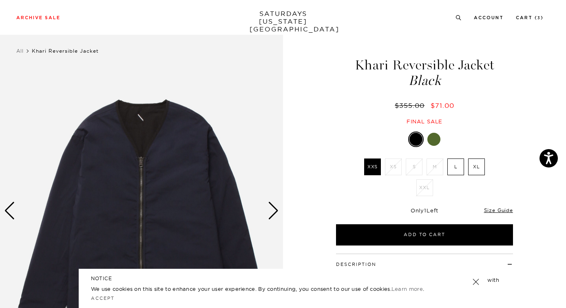
click at [275, 212] on div "Next slide" at bounding box center [273, 211] width 11 height 18
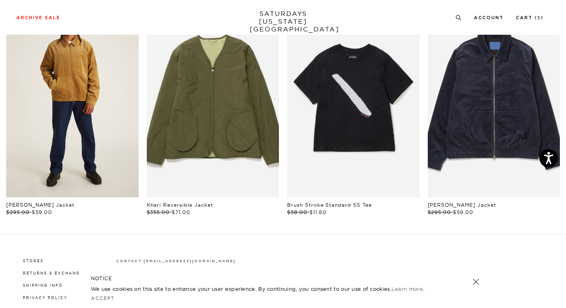
scroll to position [424, 0]
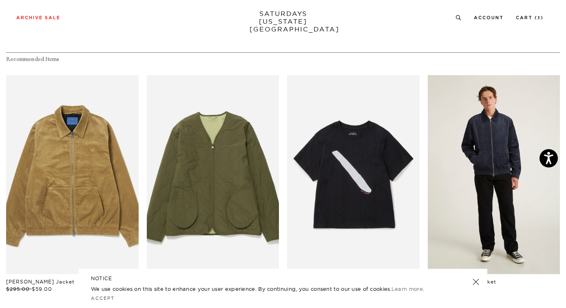
click at [496, 168] on link "files/U32417JA03-MIDNIGHT_05.jpg" at bounding box center [494, 174] width 133 height 199
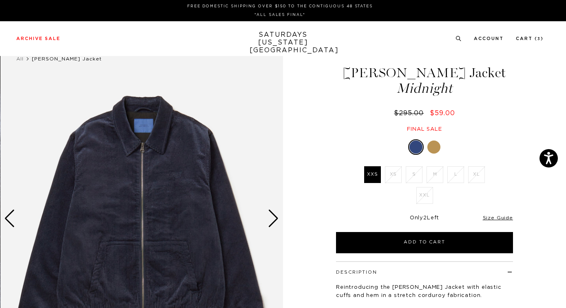
click at [274, 213] on div "Next slide" at bounding box center [273, 218] width 11 height 18
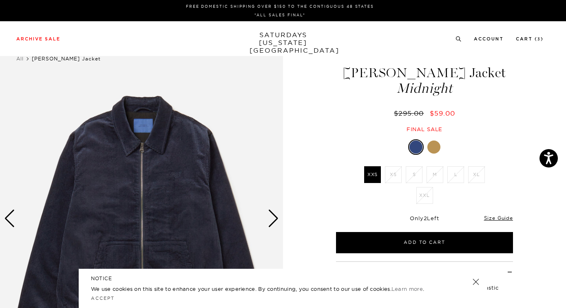
click at [272, 215] on div "Next slide" at bounding box center [273, 218] width 11 height 18
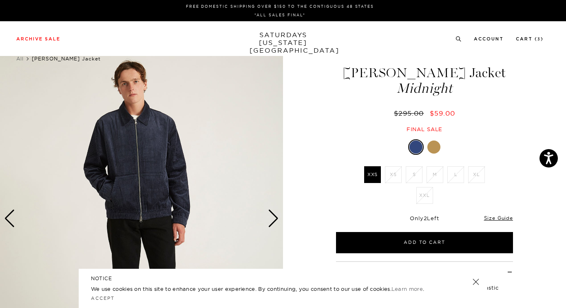
click at [272, 215] on div "Next slide" at bounding box center [273, 218] width 11 height 18
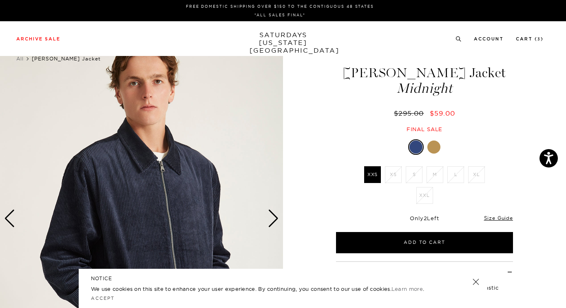
click at [272, 215] on div "Next slide" at bounding box center [273, 218] width 11 height 18
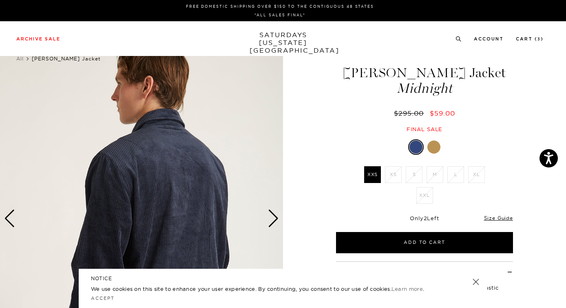
click at [272, 215] on div "Next slide" at bounding box center [273, 218] width 11 height 18
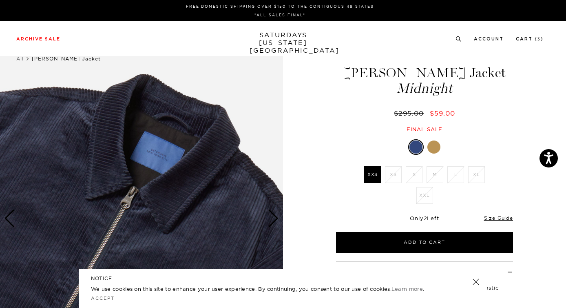
click at [272, 215] on div "Next slide" at bounding box center [273, 218] width 11 height 18
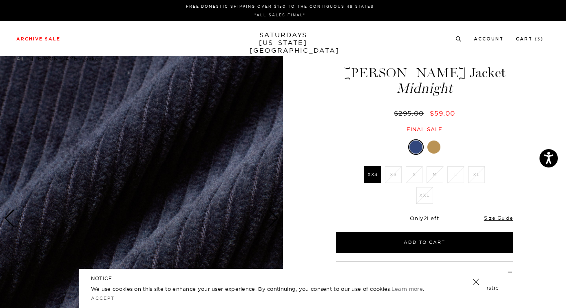
click at [272, 215] on div "Next slide" at bounding box center [273, 218] width 11 height 18
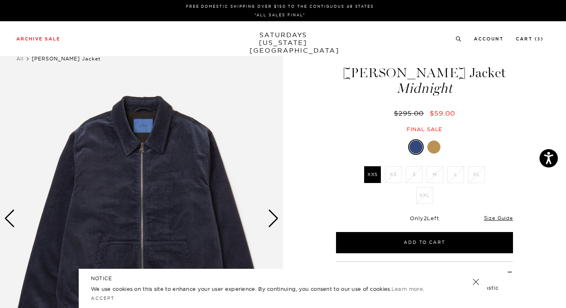
click at [272, 215] on div "Next slide" at bounding box center [273, 218] width 11 height 18
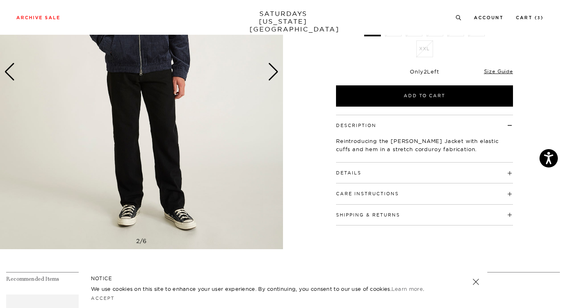
scroll to position [217, 0]
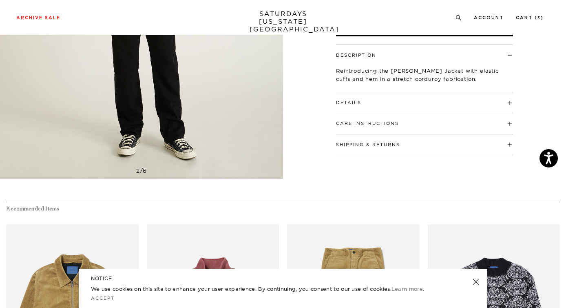
drag, startPoint x: 351, startPoint y: 86, endPoint x: 351, endPoint y: 95, distance: 8.2
click at [351, 87] on div "Description Reintroducing the [PERSON_NAME] Jacket with elastic cuffs and hem i…" at bounding box center [424, 68] width 177 height 48
click at [349, 98] on h4 "Details" at bounding box center [424, 98] width 177 height 13
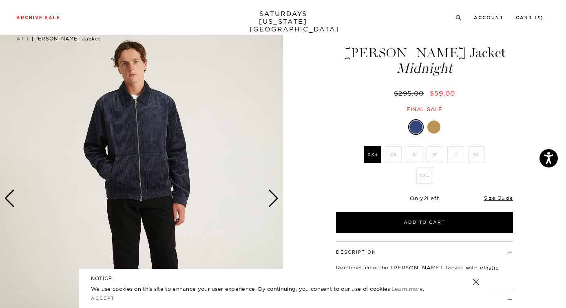
scroll to position [21, 0]
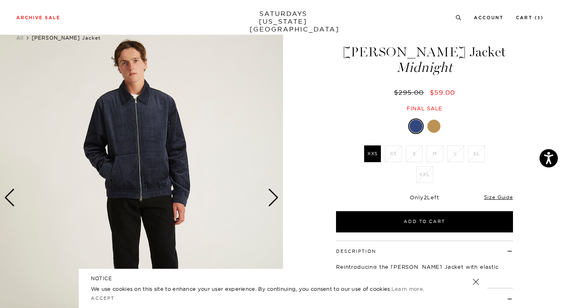
click at [433, 126] on div at bounding box center [434, 126] width 13 height 13
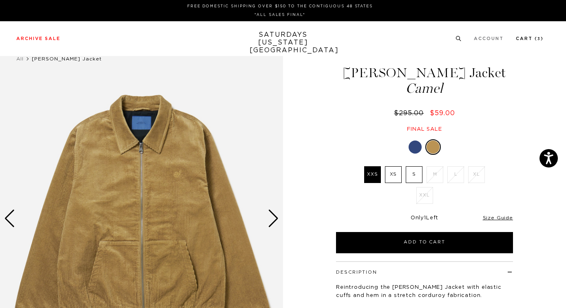
click at [532, 39] on link "Cart ( 3 )" at bounding box center [530, 38] width 28 height 4
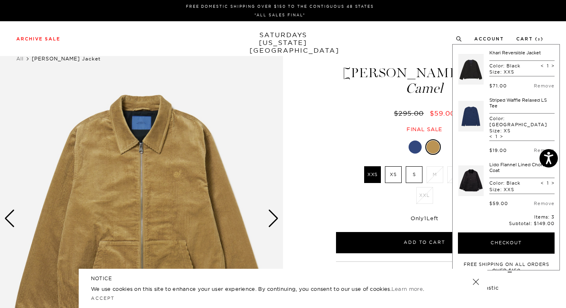
click at [475, 75] on link at bounding box center [471, 69] width 25 height 38
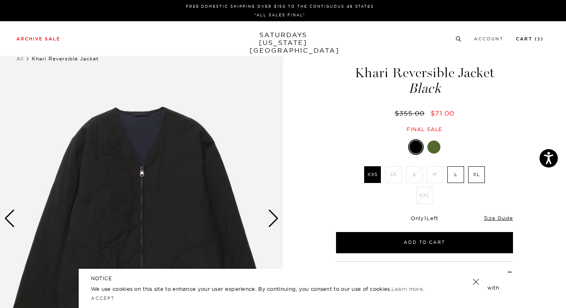
click at [530, 40] on link "Cart ( 3 )" at bounding box center [530, 39] width 28 height 4
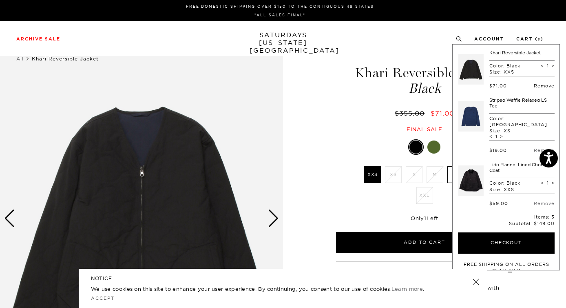
click at [536, 85] on link "Remove" at bounding box center [544, 86] width 21 height 6
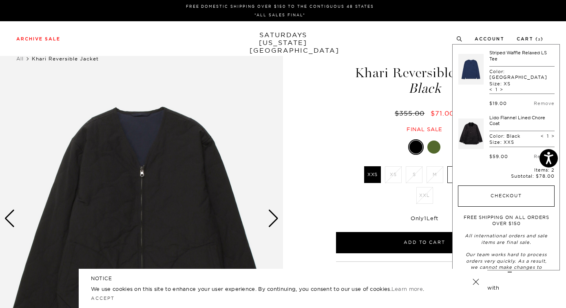
click at [489, 185] on button "Checkout" at bounding box center [506, 195] width 97 height 21
